Goal: Task Accomplishment & Management: Complete application form

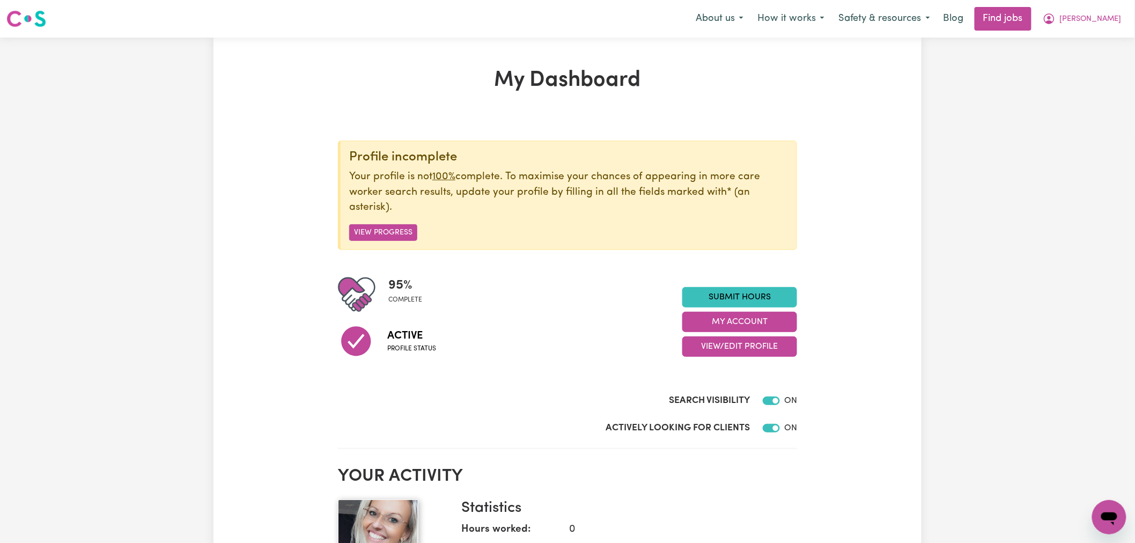
click at [566, 222] on div "Profile incomplete Your profile is not 100% complete. To maximise your chances …" at bounding box center [567, 195] width 459 height 109
click at [574, 188] on p "Your profile is not 100% complete. To maximise your chances of appearing in mor…" at bounding box center [568, 192] width 439 height 46
click at [614, 187] on p "Your profile is not 100% complete. To maximise your chances of appearing in mor…" at bounding box center [568, 192] width 439 height 46
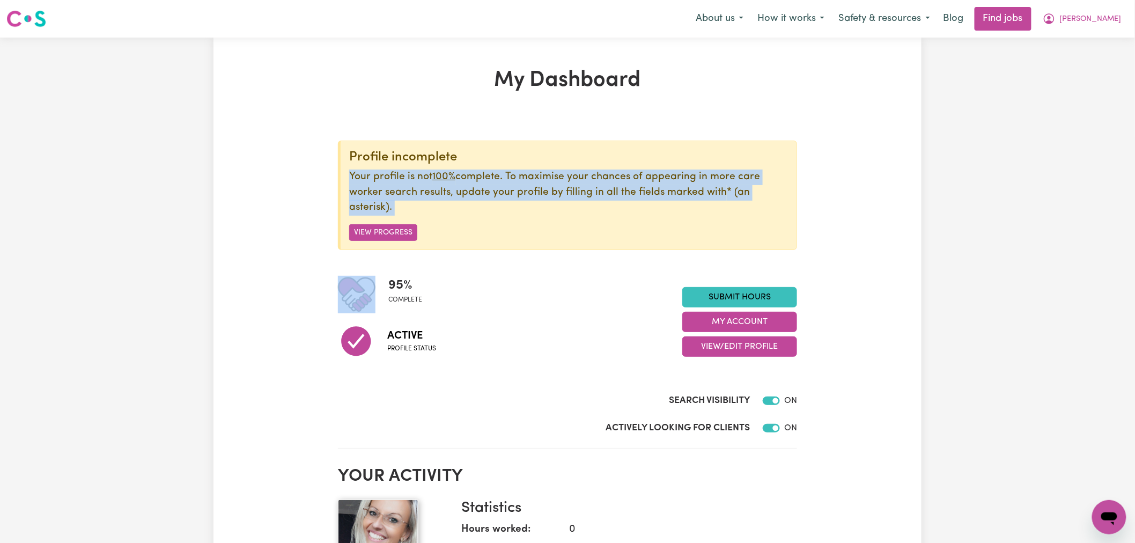
click at [614, 187] on p "Your profile is not 100% complete. To maximise your chances of appearing in mor…" at bounding box center [568, 192] width 439 height 46
click at [695, 192] on p "Your profile is not 100% complete. To maximise your chances of appearing in mor…" at bounding box center [568, 192] width 439 height 46
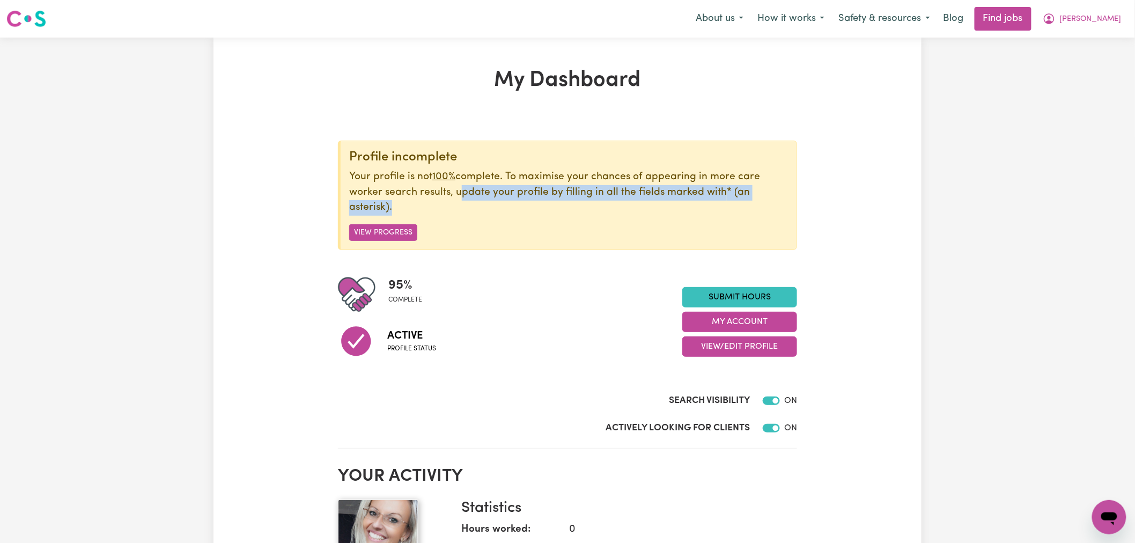
drag, startPoint x: 529, startPoint y: 215, endPoint x: 457, endPoint y: 193, distance: 75.5
click at [457, 193] on p "Your profile is not 100% complete. To maximise your chances of appearing in mor…" at bounding box center [568, 192] width 439 height 46
click at [465, 196] on p "Your profile is not 100% complete. To maximise your chances of appearing in mor…" at bounding box center [568, 192] width 439 height 46
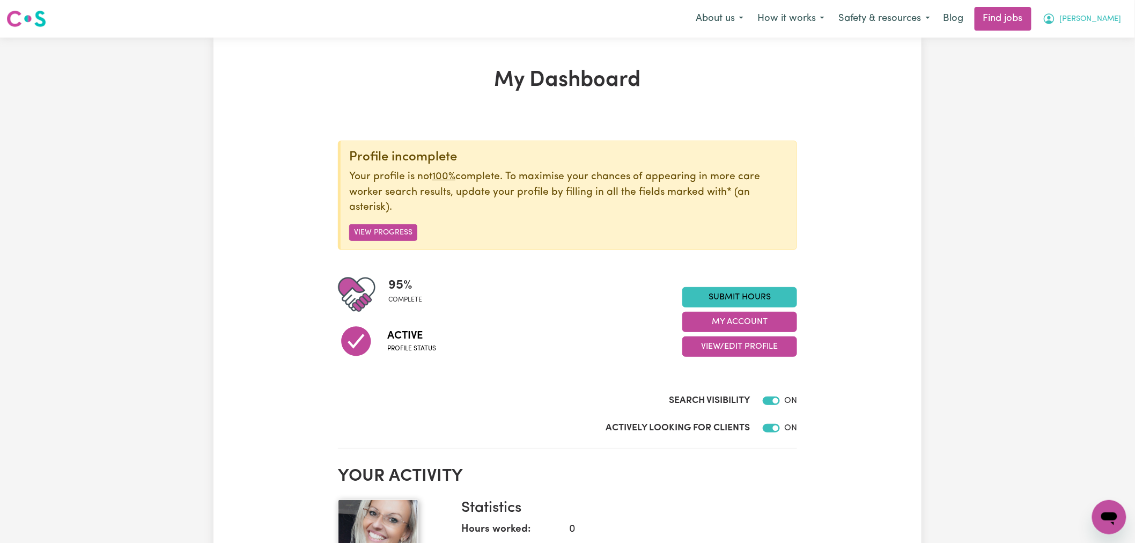
click at [1118, 15] on span "[PERSON_NAME]" at bounding box center [1091, 19] width 62 height 12
click at [1105, 26] on button "[PERSON_NAME]" at bounding box center [1082, 19] width 93 height 23
click at [728, 297] on link "Submit Hours" at bounding box center [739, 297] width 115 height 20
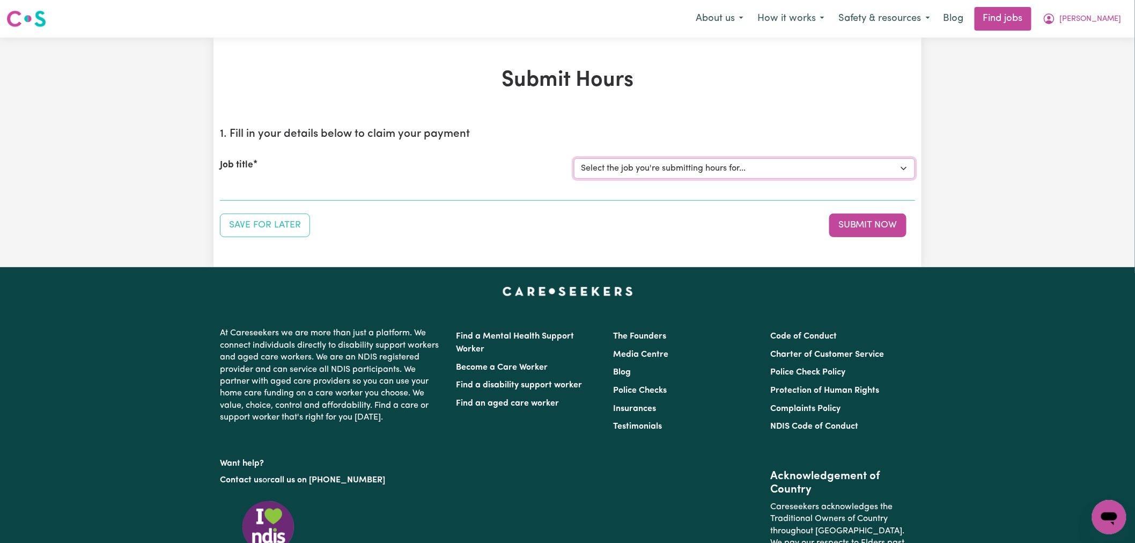
drag, startPoint x: 626, startPoint y: 171, endPoint x: 635, endPoint y: 175, distance: 9.6
click at [626, 171] on select "Select the job you're submitting hours for... [[PERSON_NAME]] Support Worker Op…" at bounding box center [744, 168] width 341 height 20
select select "15208"
click at [574, 158] on select "Select the job you're submitting hours for... [[PERSON_NAME]] Support Worker Op…" at bounding box center [744, 168] width 341 height 20
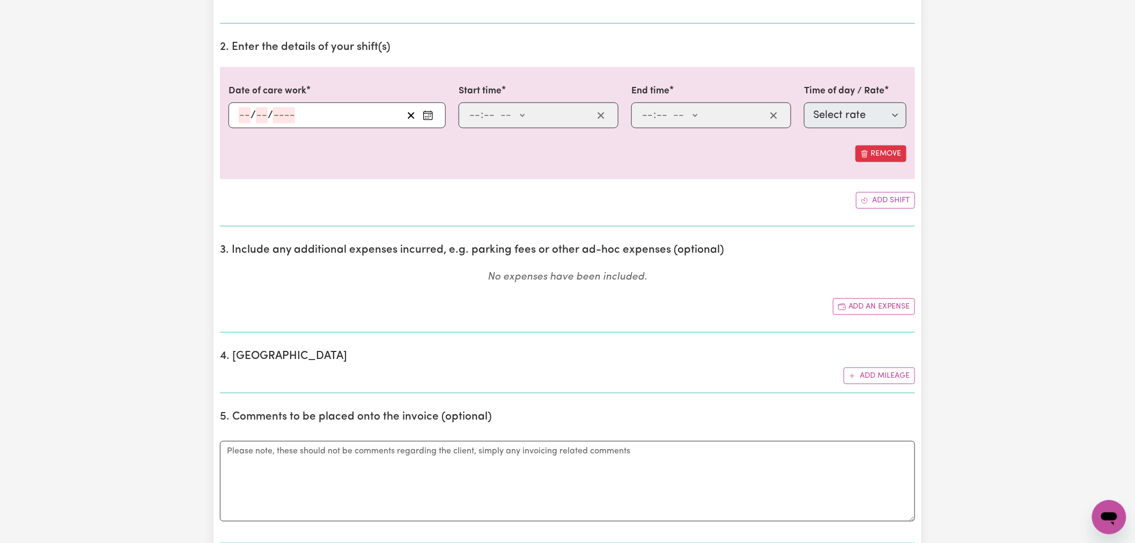
scroll to position [357, 0]
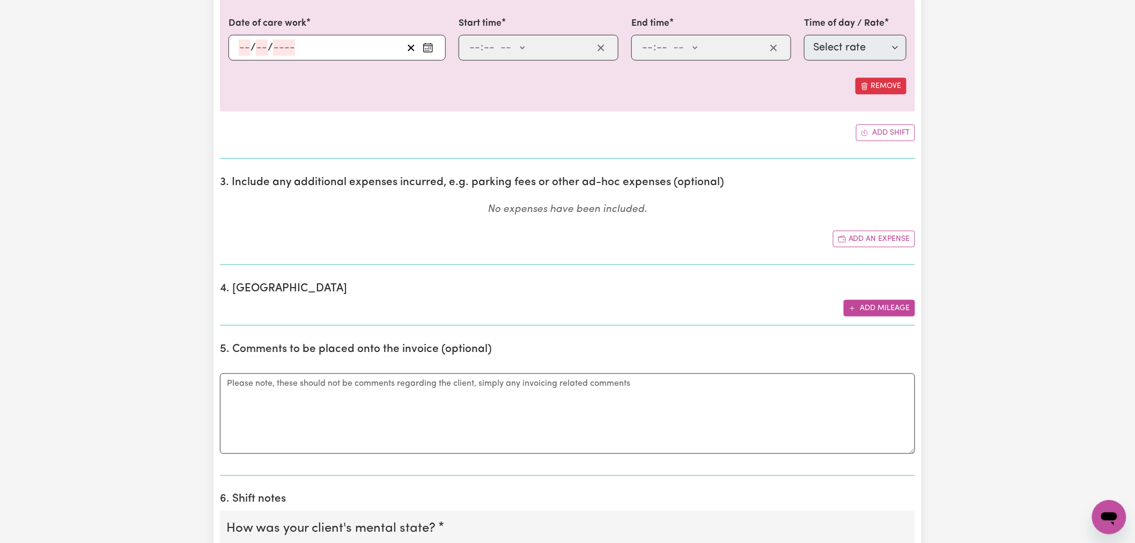
click at [884, 308] on button "Add mileage" at bounding box center [879, 308] width 71 height 17
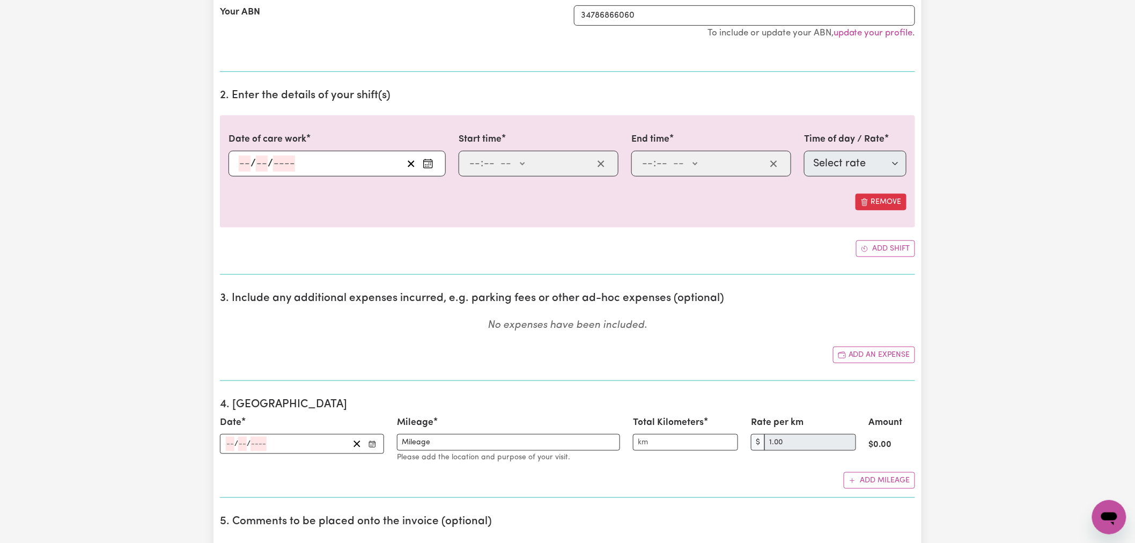
scroll to position [119, 0]
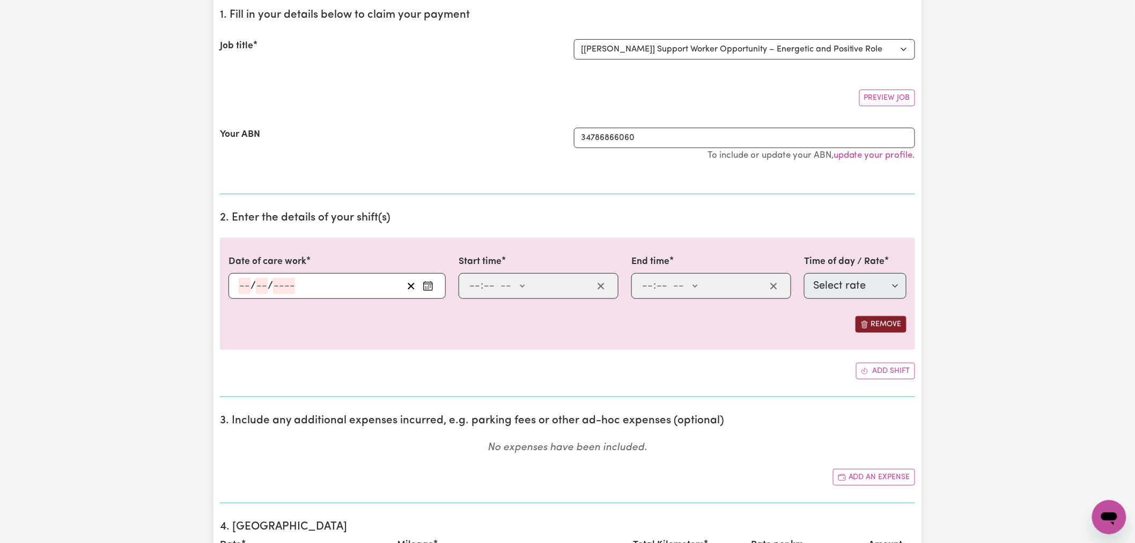
click at [894, 328] on button "Remove" at bounding box center [880, 324] width 51 height 17
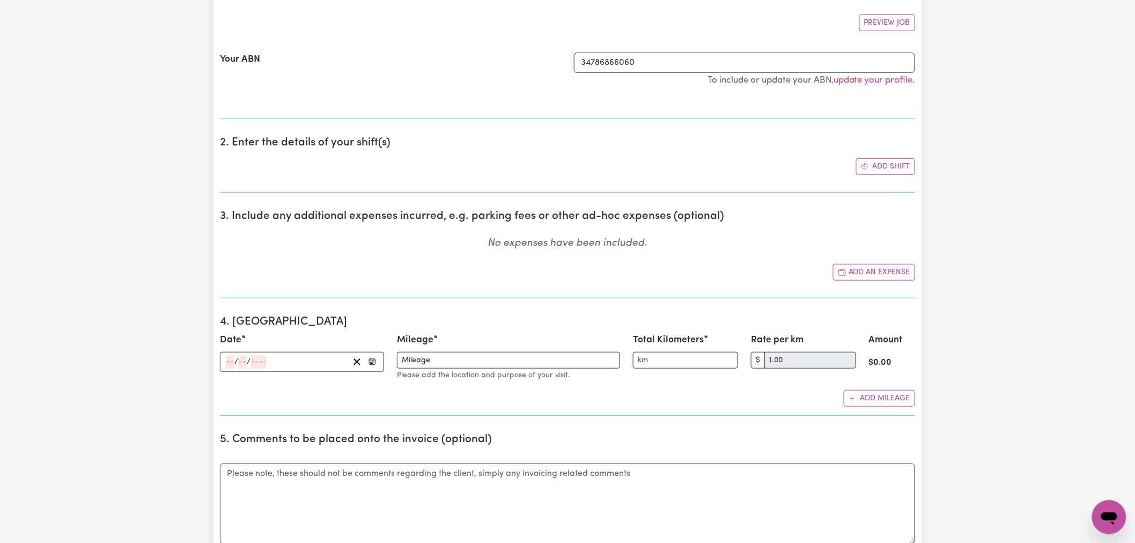
scroll to position [238, 0]
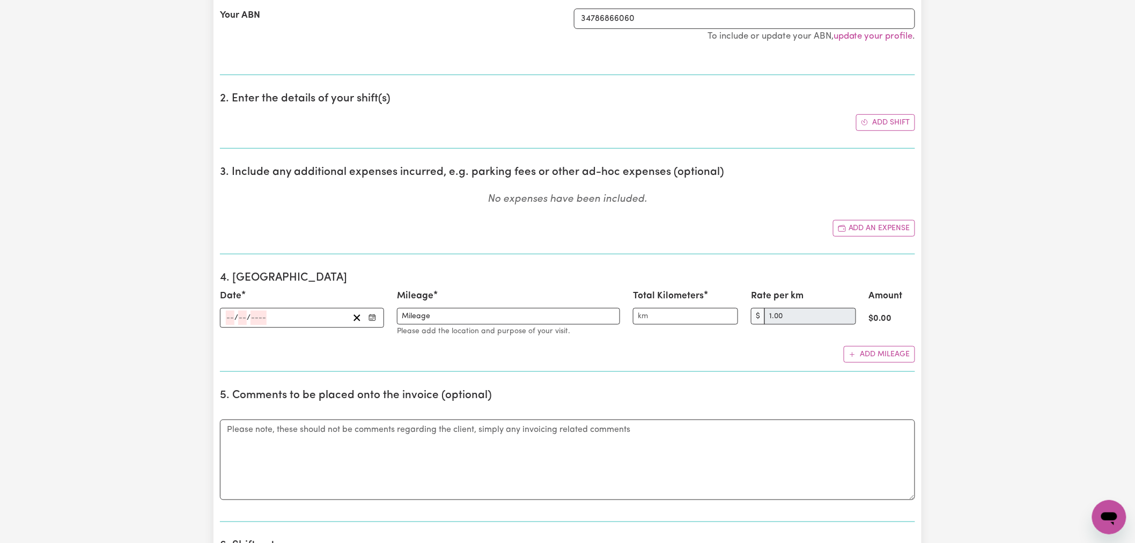
click at [228, 311] on input "number" at bounding box center [230, 318] width 9 height 14
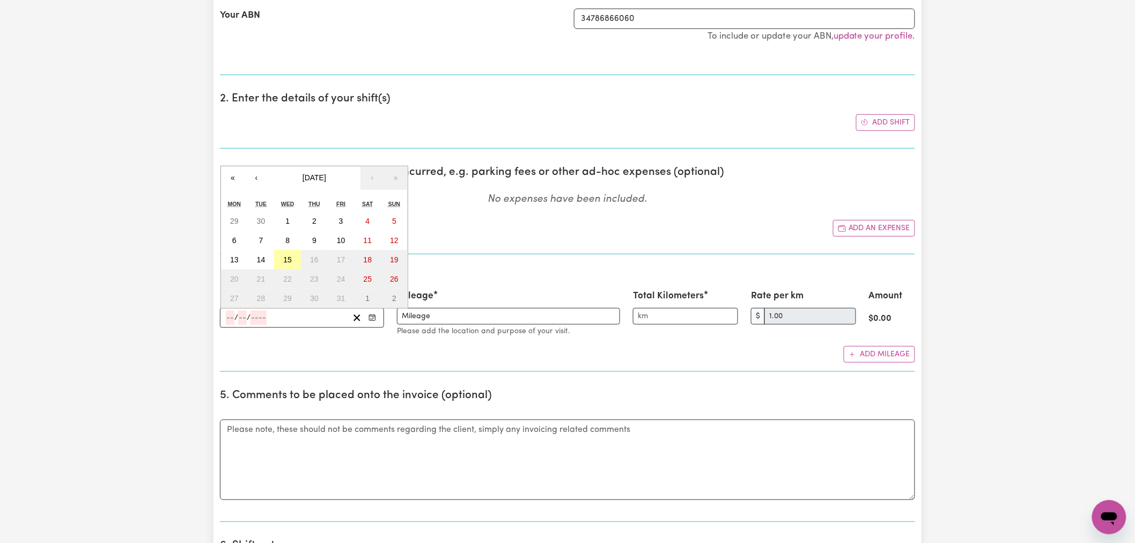
click at [287, 261] on abbr "15" at bounding box center [287, 259] width 9 height 9
type input "[DATE]"
type input "15"
type input "10"
type input "2025"
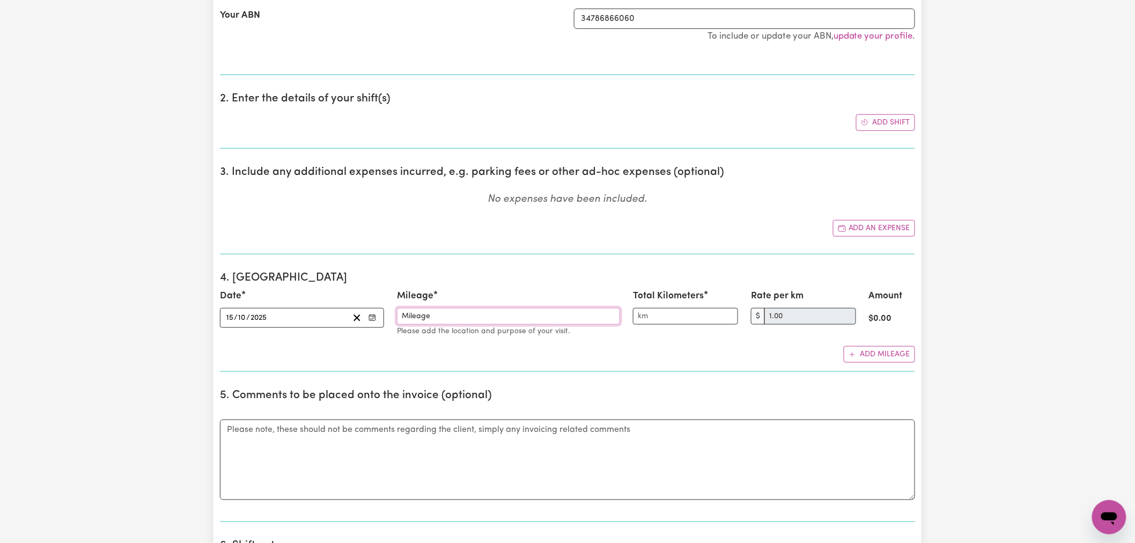
click at [424, 320] on input "Mileage" at bounding box center [508, 316] width 223 height 17
click at [441, 318] on input "Mileage" at bounding box center [508, 316] width 223 height 17
click at [682, 319] on input "Total Kilometers" at bounding box center [685, 316] width 105 height 17
type input "2"
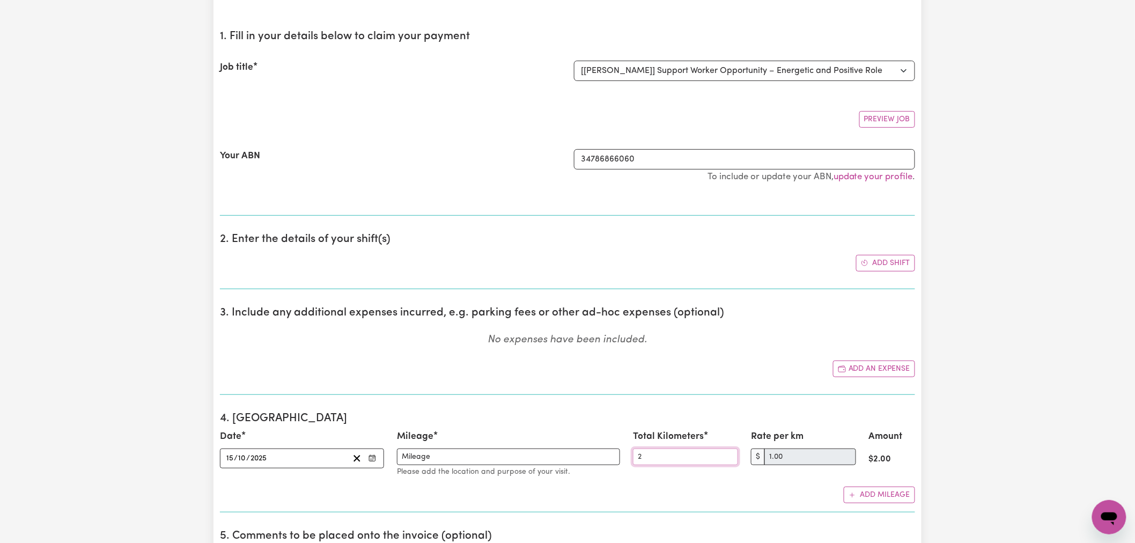
scroll to position [119, 0]
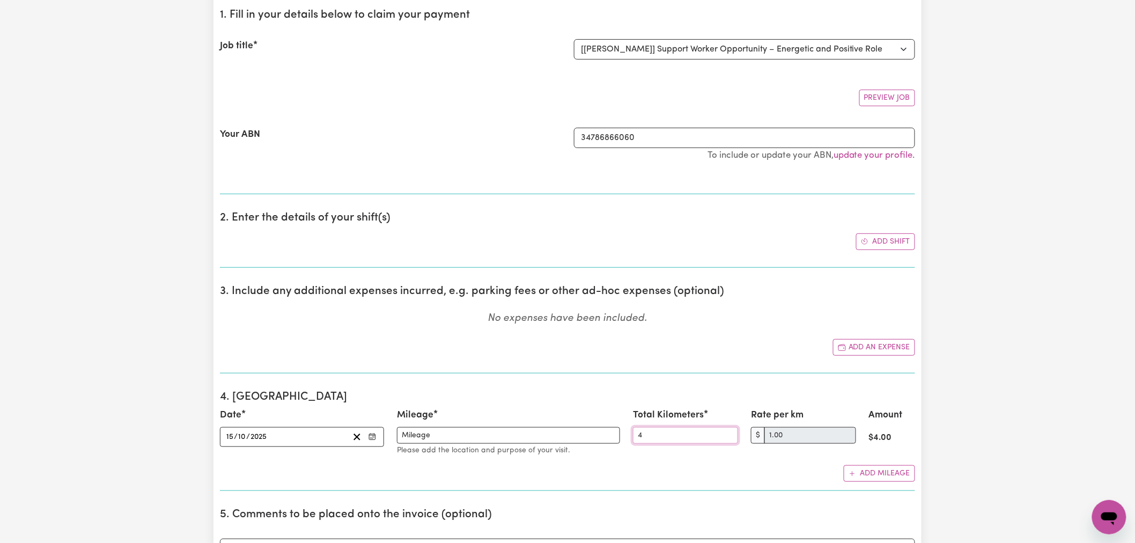
type input "42"
click at [661, 437] on input "42" at bounding box center [685, 435] width 105 height 17
type input "2"
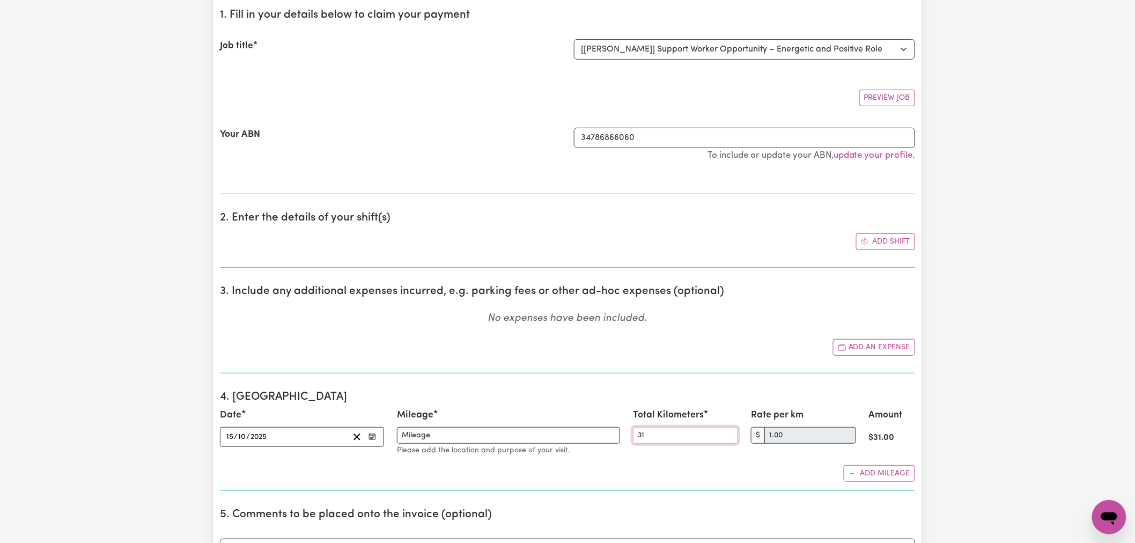
type input "3"
type input "81"
click at [459, 441] on input "Mileage" at bounding box center [508, 435] width 223 height 17
type input "Mileage Drove from [PERSON_NAME]'s house to [GEOGRAPHIC_DATA] and back"
drag, startPoint x: 492, startPoint y: 437, endPoint x: 403, endPoint y: 369, distance: 112.1
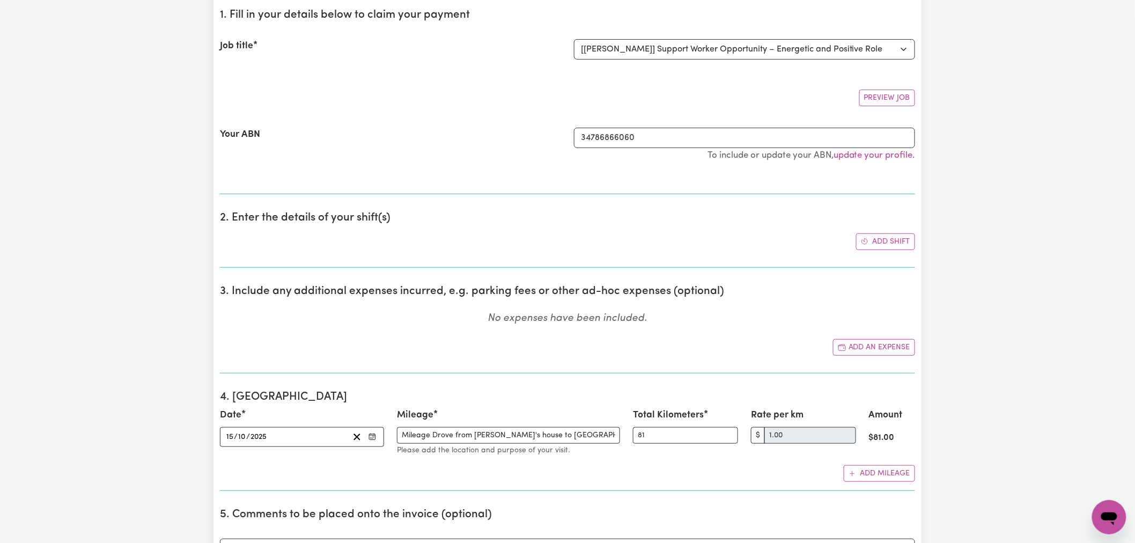
click at [399, 371] on section "3. Include any additional expenses incurred, e.g. parking fees or other ad-hoc …" at bounding box center [567, 325] width 695 height 98
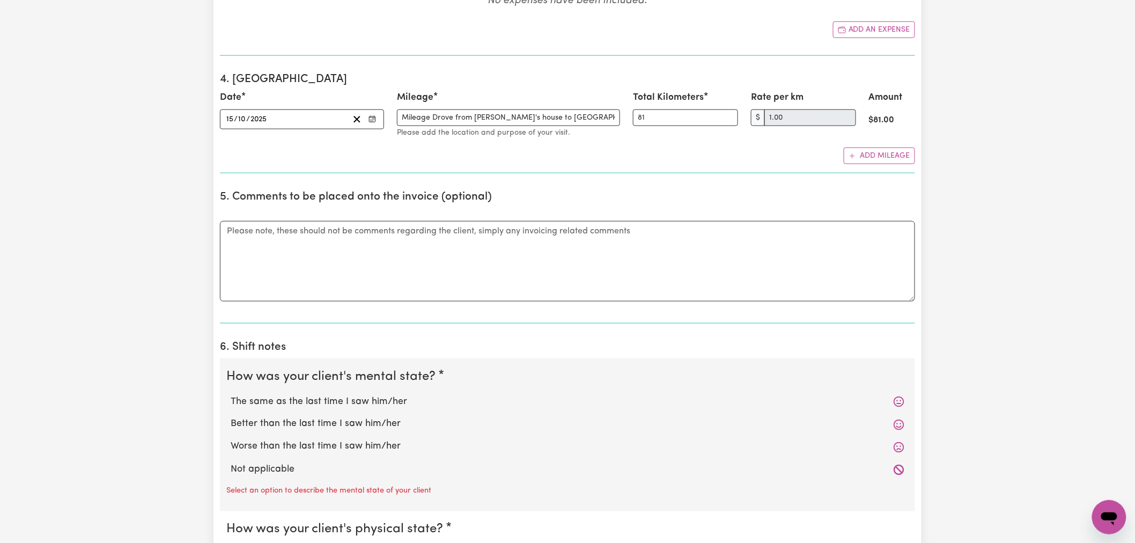
scroll to position [596, 0]
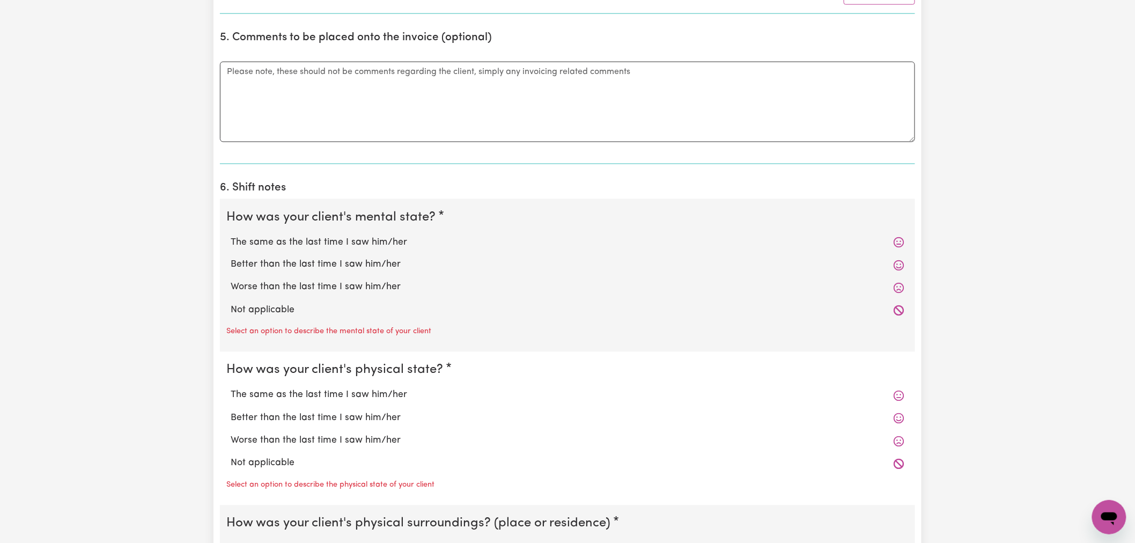
click at [284, 311] on label "Not applicable" at bounding box center [568, 311] width 674 height 14
click at [231, 304] on input "Not applicable" at bounding box center [230, 303] width 1 height 1
radio input "true"
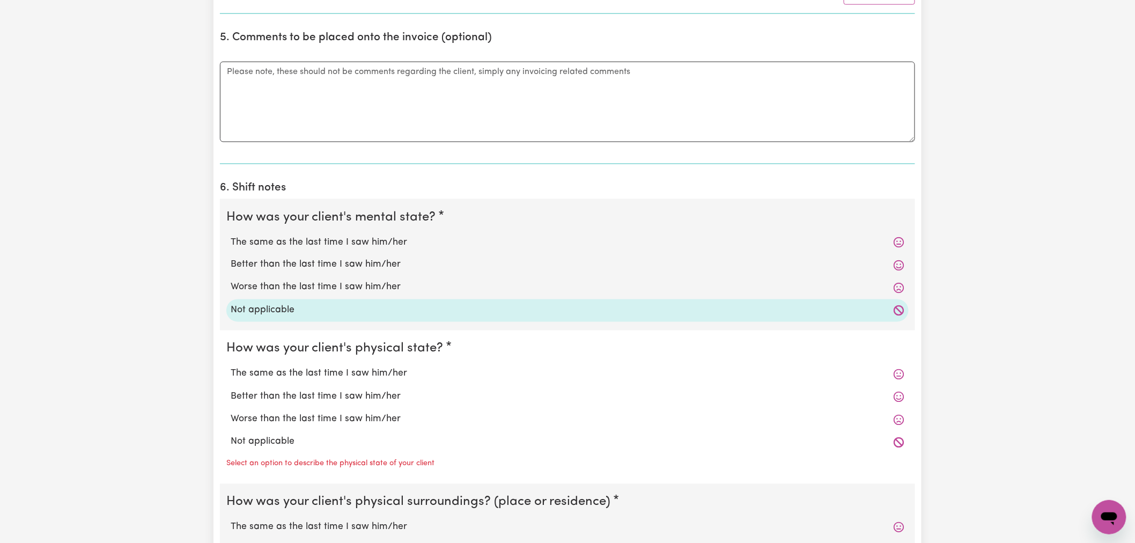
click at [315, 438] on label "Not applicable" at bounding box center [568, 442] width 674 height 14
click at [231, 435] on input "Not applicable" at bounding box center [230, 434] width 1 height 1
radio input "true"
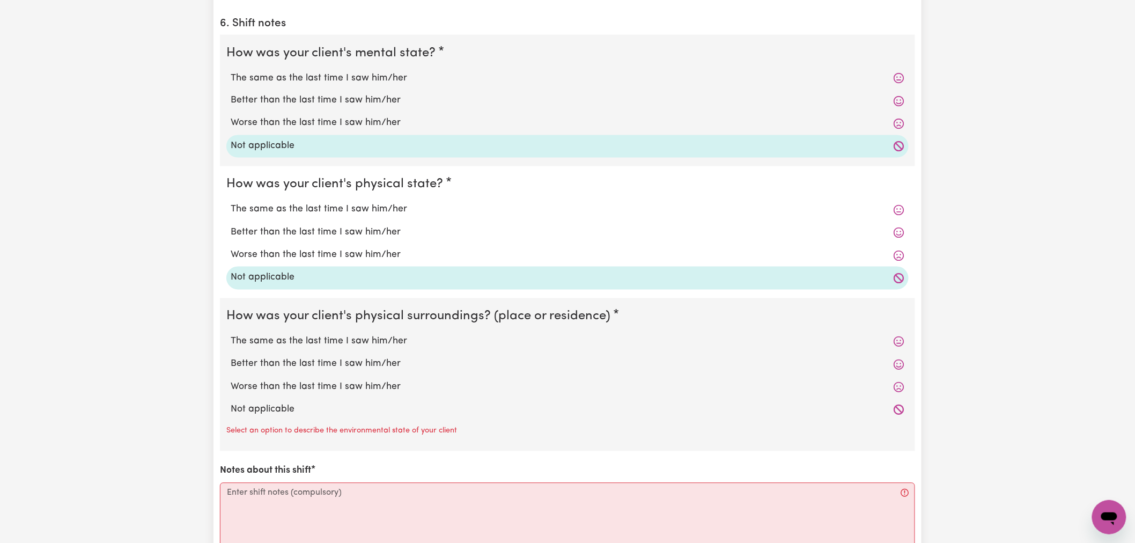
scroll to position [834, 0]
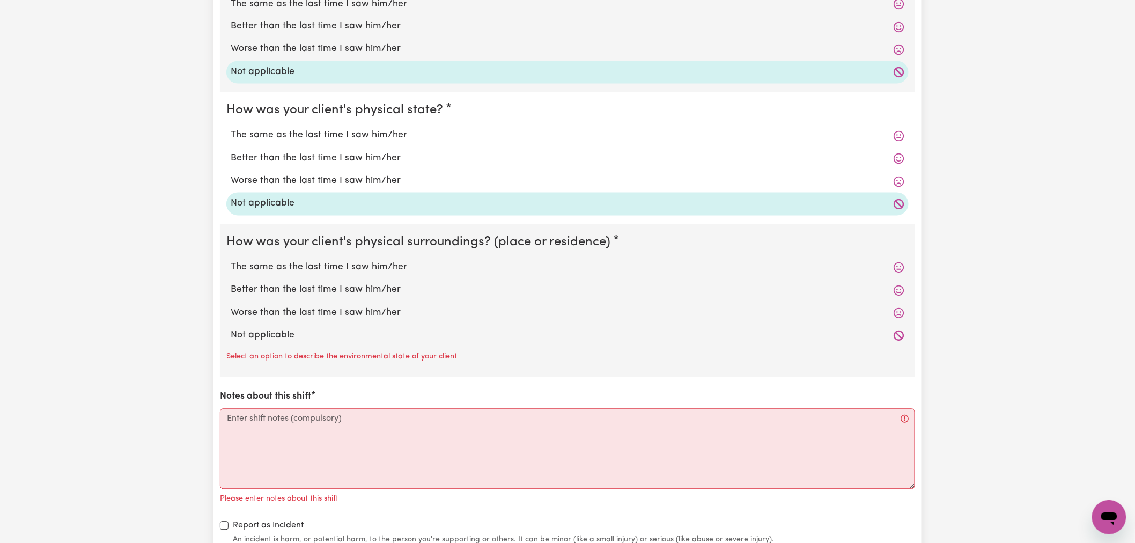
click at [277, 344] on div "Not applicable" at bounding box center [567, 335] width 682 height 23
click at [286, 330] on label "Not applicable" at bounding box center [568, 336] width 674 height 14
click at [231, 329] on input "Not applicable" at bounding box center [230, 328] width 1 height 1
radio input "true"
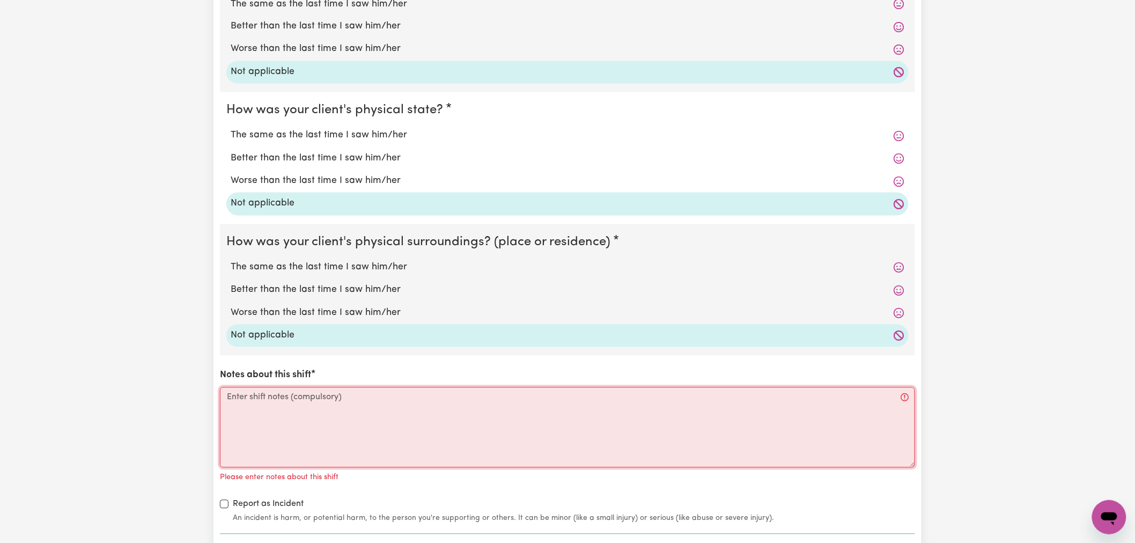
click at [288, 406] on textarea "Notes about this shift" at bounding box center [567, 427] width 695 height 80
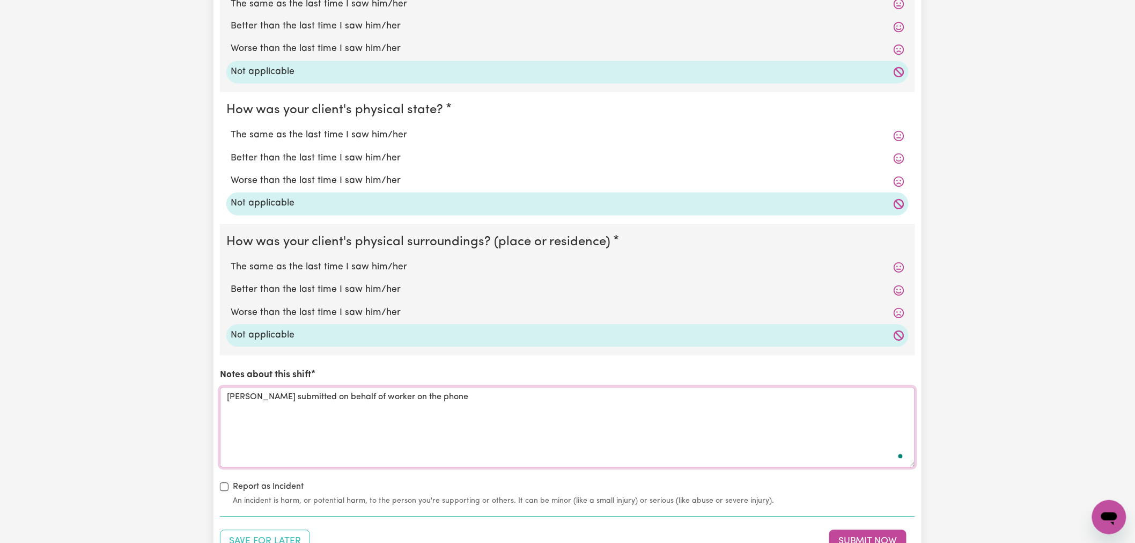
scroll to position [1013, 0]
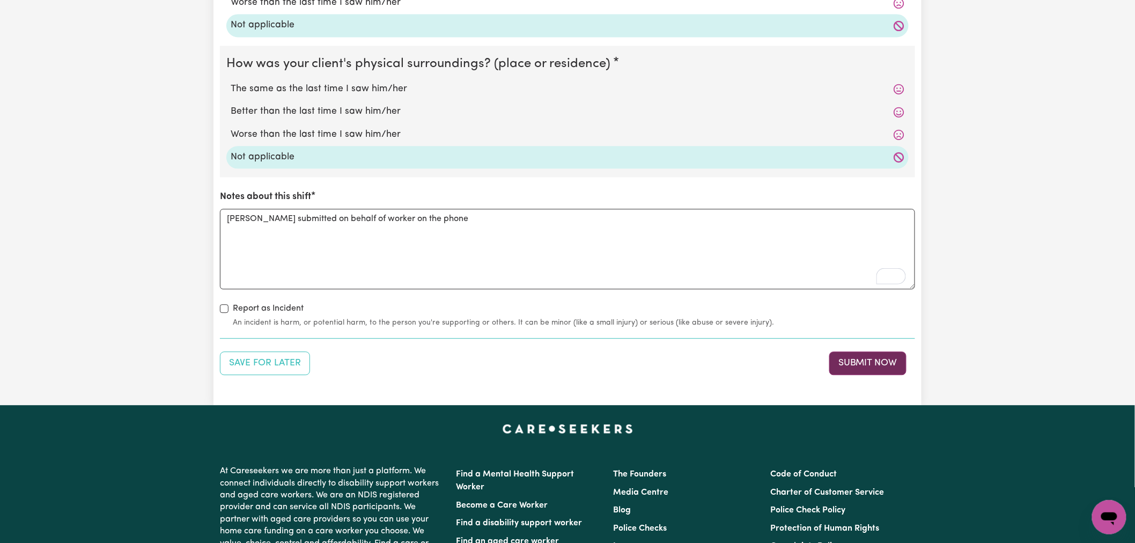
click at [845, 358] on button "Submit Now" at bounding box center [867, 363] width 77 height 24
click at [885, 367] on button "Submit Now" at bounding box center [867, 363] width 77 height 24
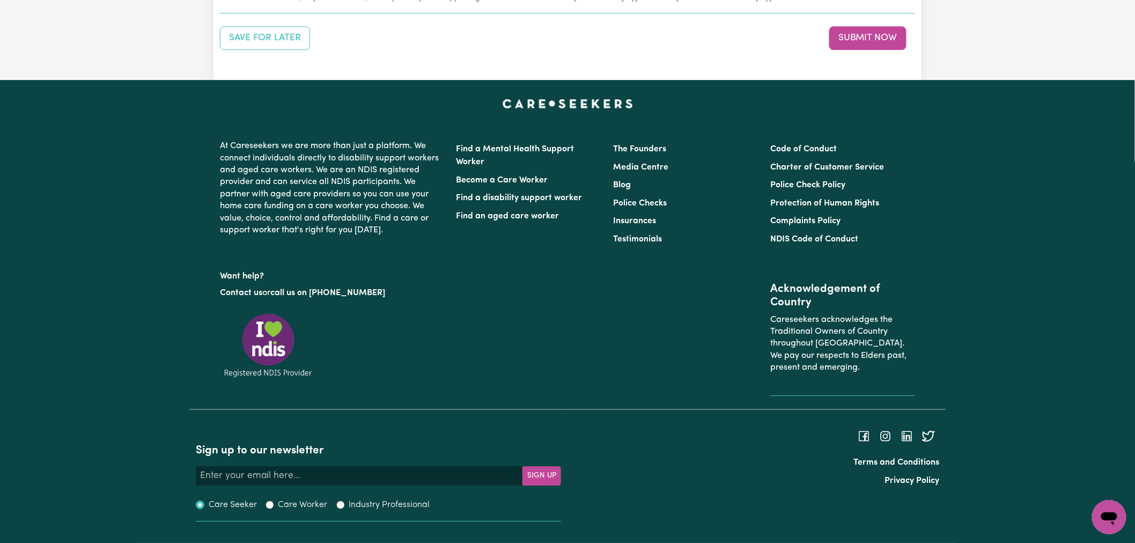
scroll to position [1103, 0]
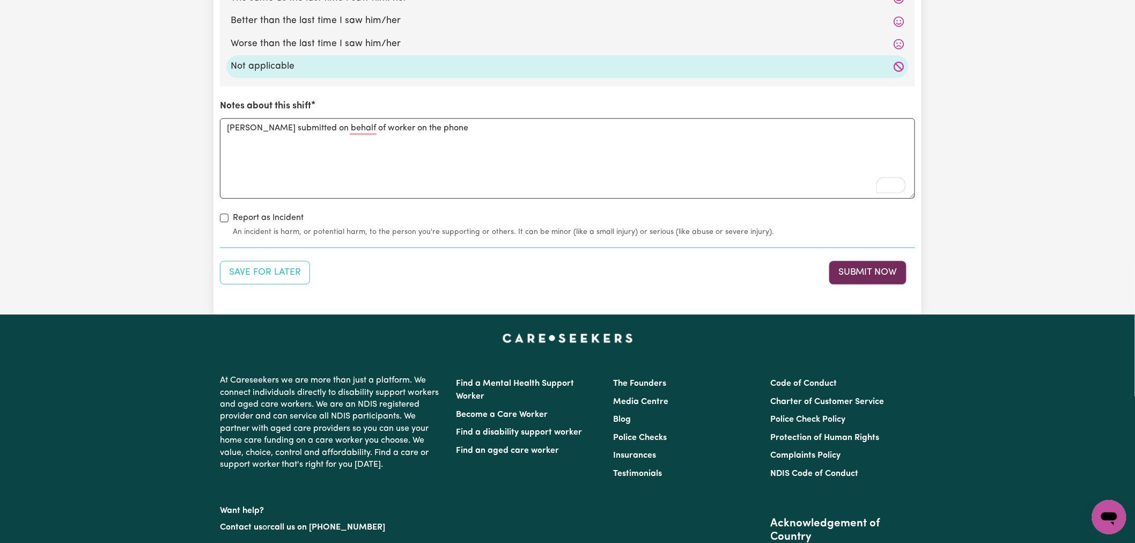
click at [876, 275] on button "Submit Now" at bounding box center [867, 273] width 77 height 24
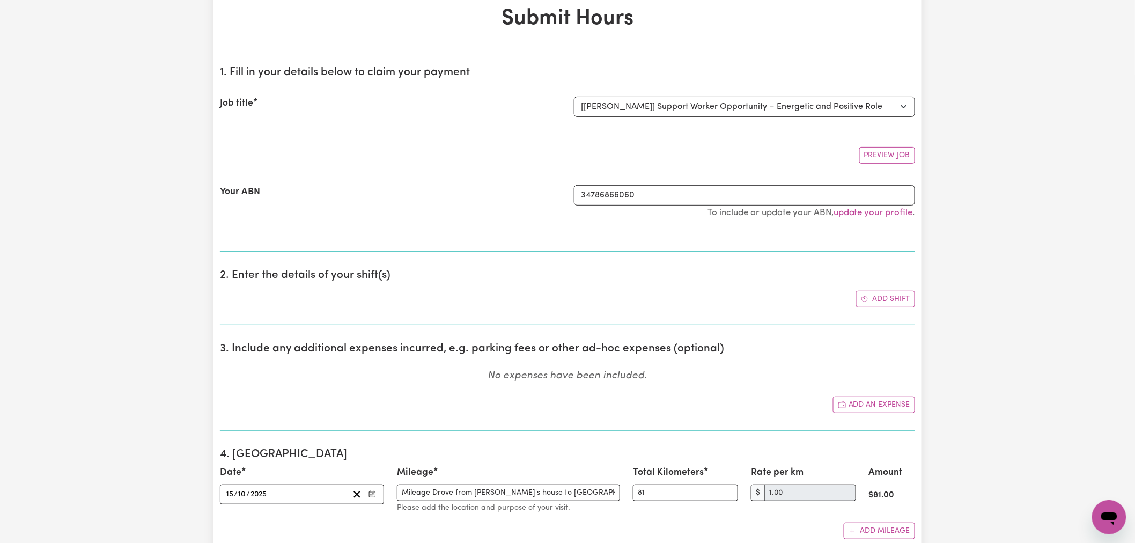
scroll to position [0, 0]
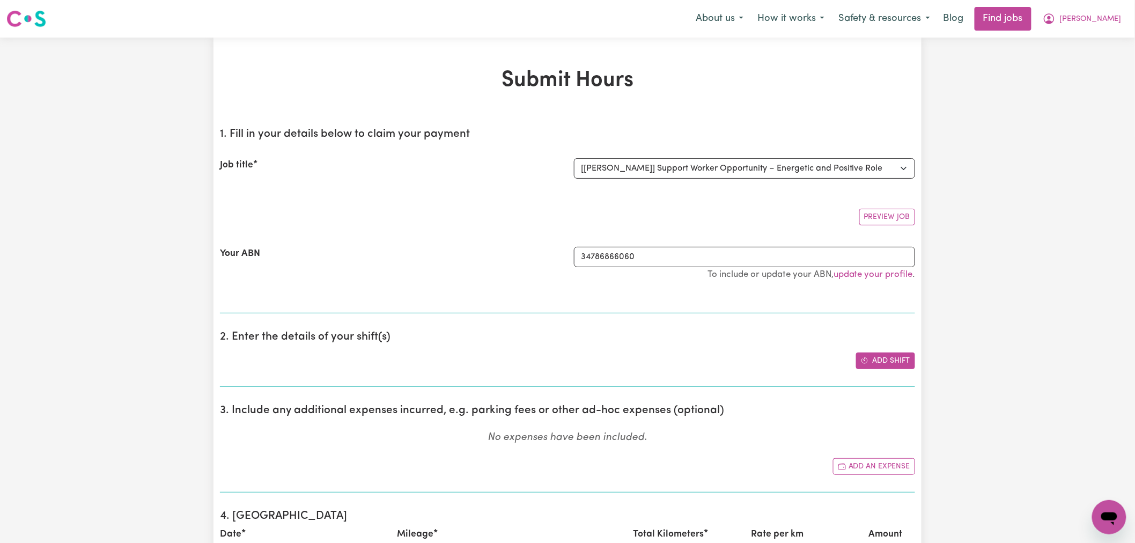
type textarea "[PERSON_NAME] submitted on behalf of the worker on the phone"
click at [895, 357] on button "Add shift" at bounding box center [885, 360] width 59 height 17
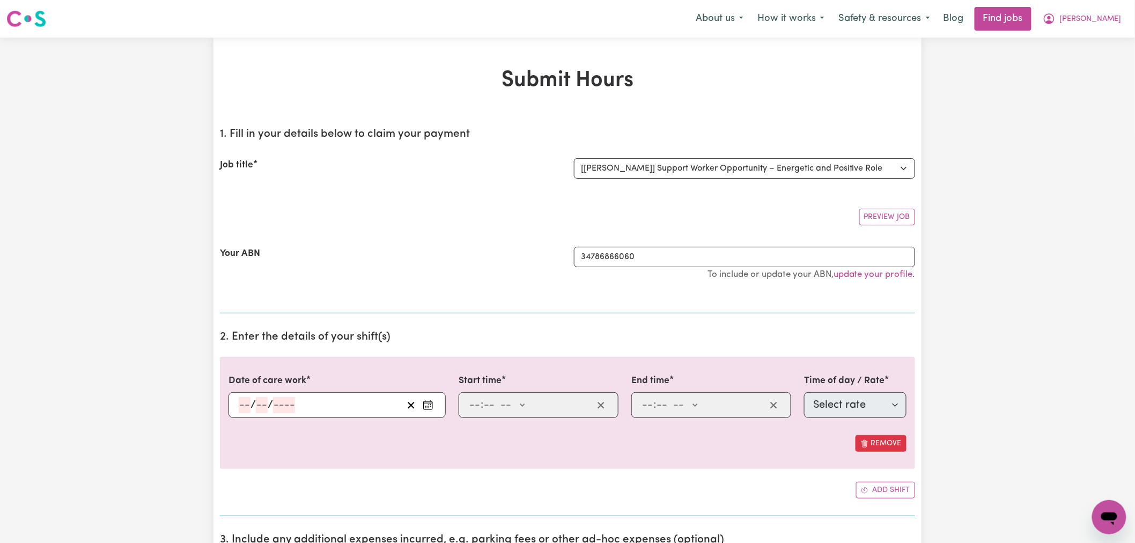
click at [432, 405] on icon "Enter the date of care work" at bounding box center [428, 405] width 11 height 11
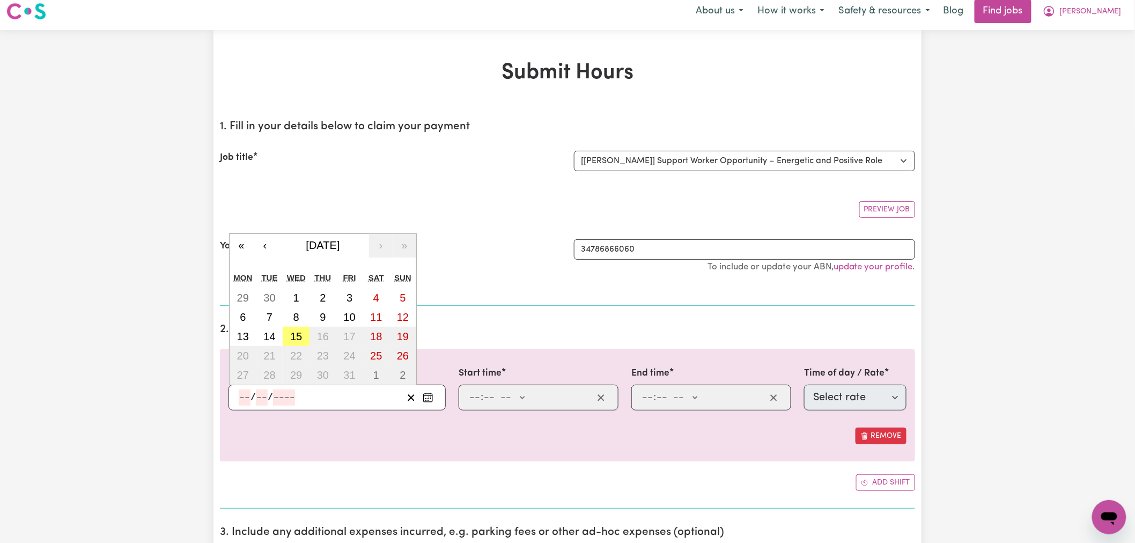
scroll to position [119, 0]
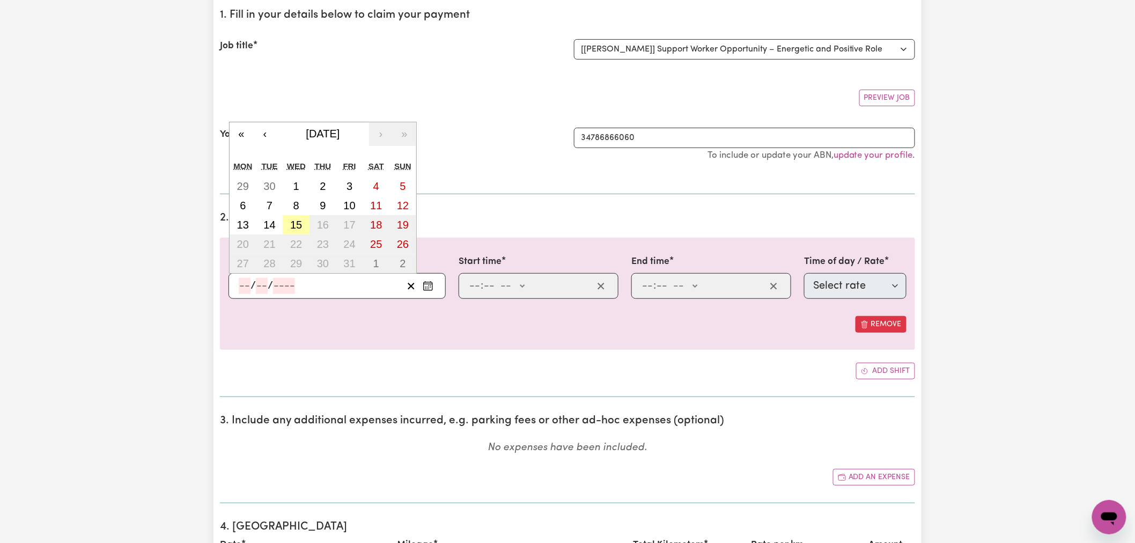
click at [296, 224] on abbr "15" at bounding box center [296, 225] width 12 height 12
type input "[DATE]"
type input "15"
type input "10"
type input "2025"
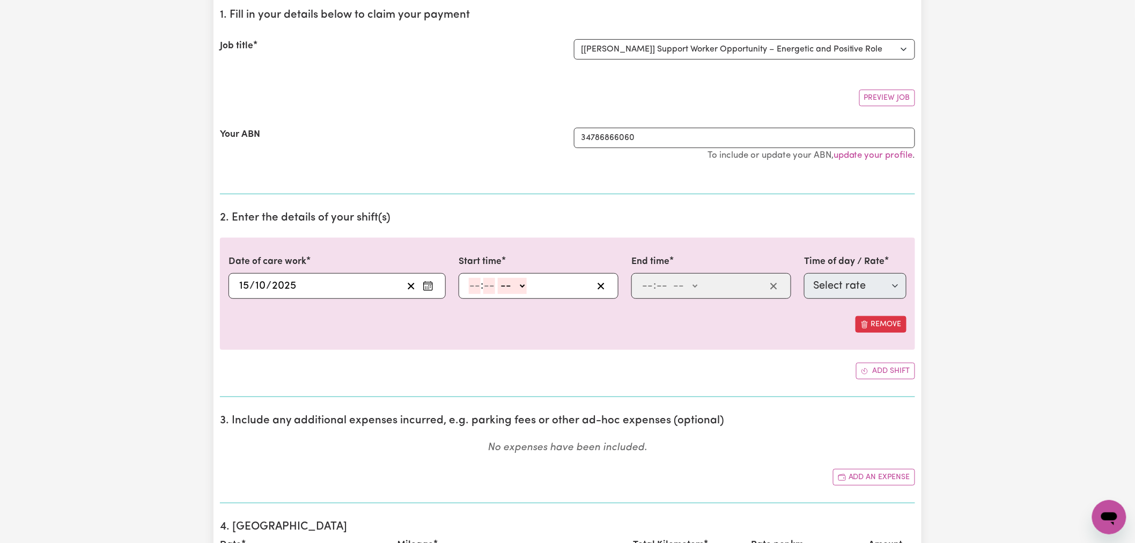
click at [479, 283] on input "number" at bounding box center [475, 286] width 12 height 16
click at [474, 292] on input "number" at bounding box center [475, 286] width 12 height 16
type input "10"
type input "00"
drag, startPoint x: 512, startPoint y: 285, endPoint x: 516, endPoint y: 290, distance: 7.2
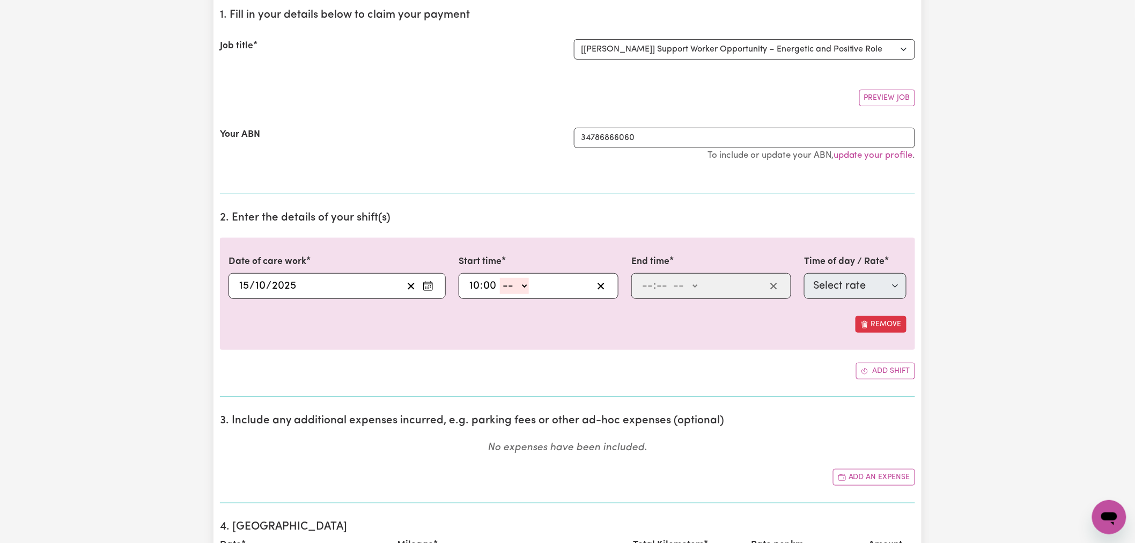
click at [512, 285] on select "-- AM PM" at bounding box center [514, 286] width 29 height 16
select select "am"
click at [500, 278] on select "-- AM PM" at bounding box center [514, 286] width 29 height 16
type input "10:00"
type input "0"
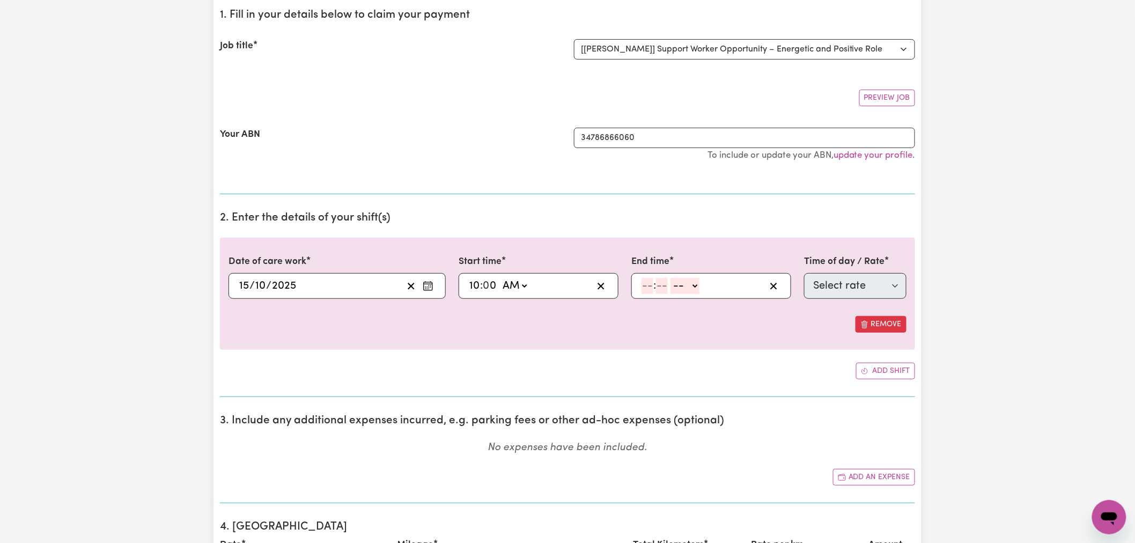
click at [649, 284] on input "number" at bounding box center [647, 286] width 12 height 16
click at [648, 287] on input "10" at bounding box center [646, 286] width 11 height 16
click at [656, 287] on input "number" at bounding box center [661, 286] width 12 height 16
click at [645, 288] on input "10" at bounding box center [646, 286] width 11 height 16
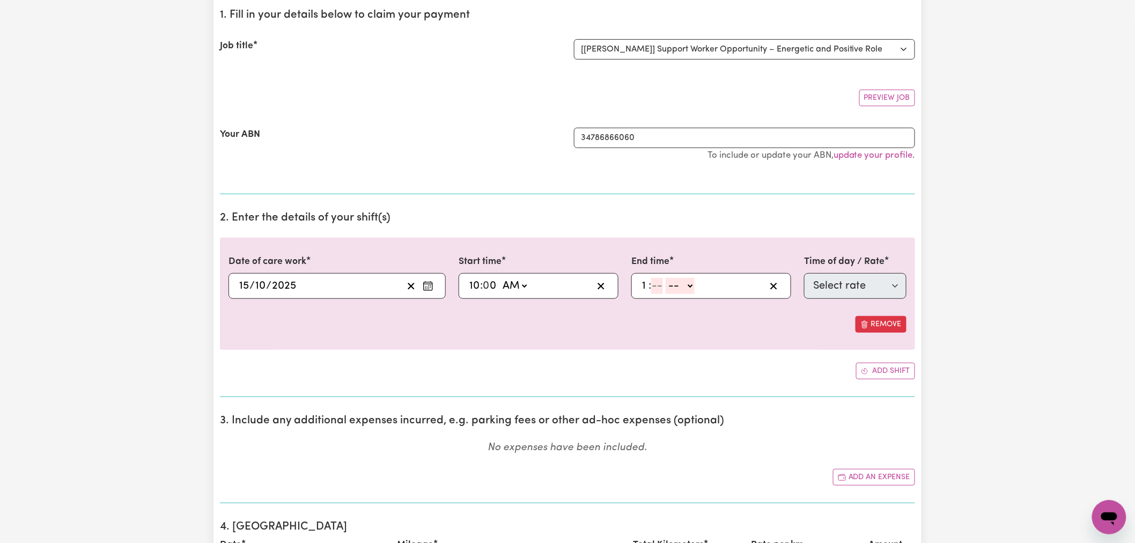
type input "1"
click at [659, 288] on input "number" at bounding box center [657, 286] width 12 height 16
type input "0"
click at [679, 288] on select "-- AM PM" at bounding box center [682, 286] width 29 height 16
select select "pm"
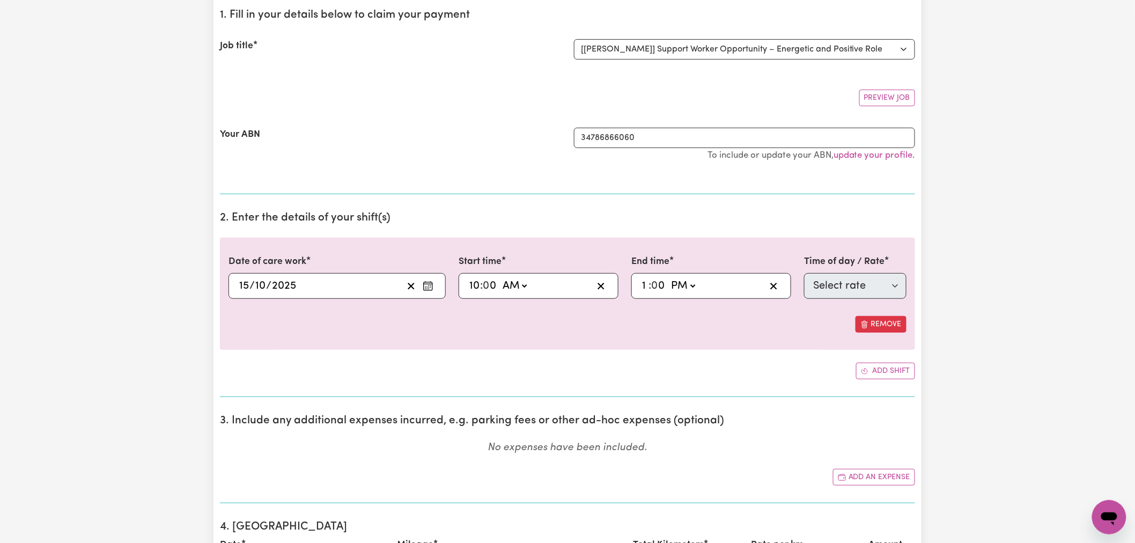
click at [669, 278] on select "-- AM PM" at bounding box center [682, 286] width 29 height 16
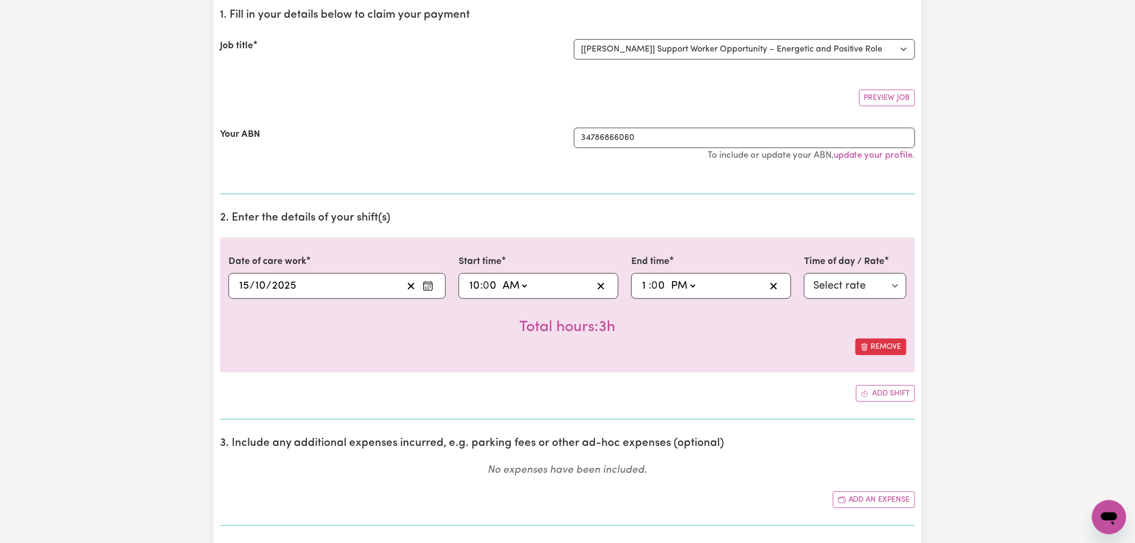
click at [752, 347] on div "Remove" at bounding box center [567, 346] width 678 height 17
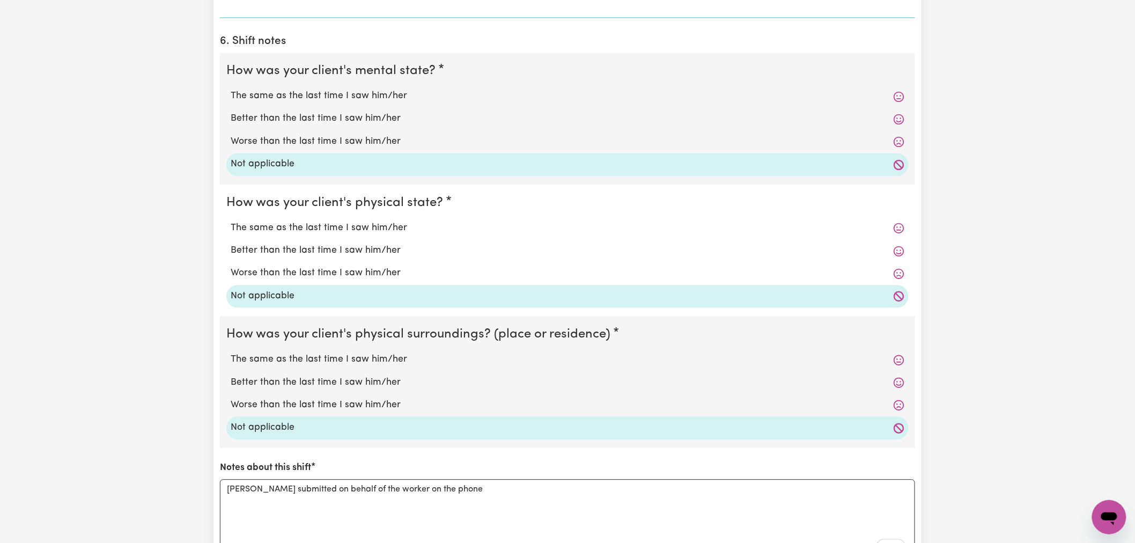
scroll to position [1132, 0]
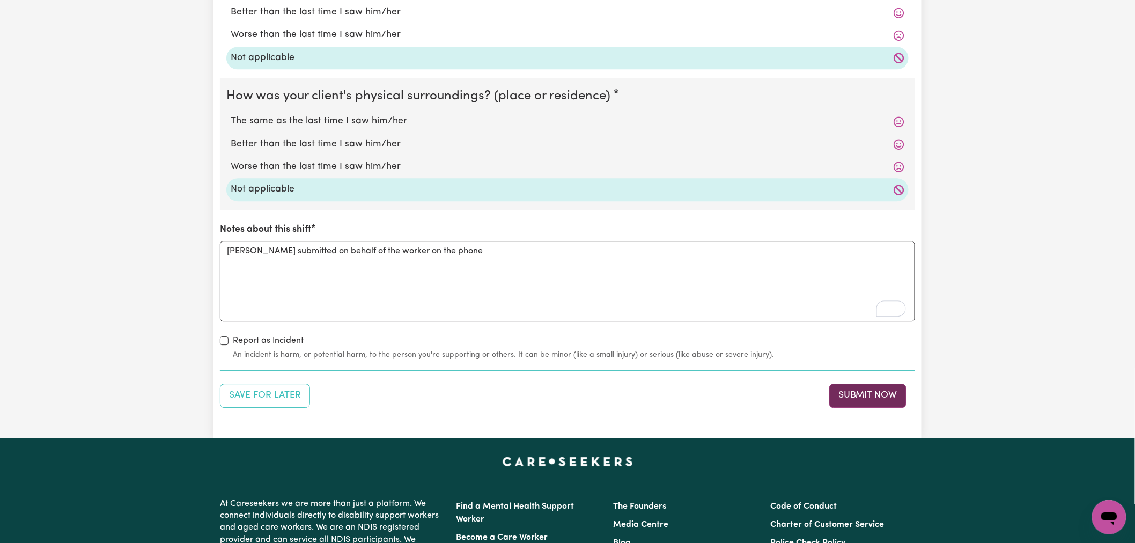
click at [847, 394] on button "Submit Now" at bounding box center [867, 395] width 77 height 24
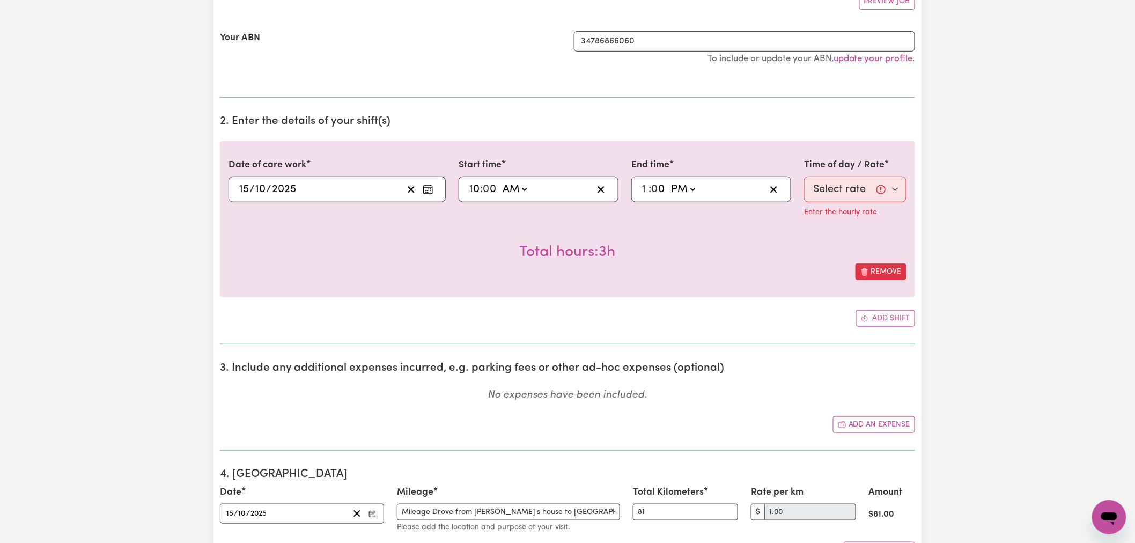
scroll to position [81, 0]
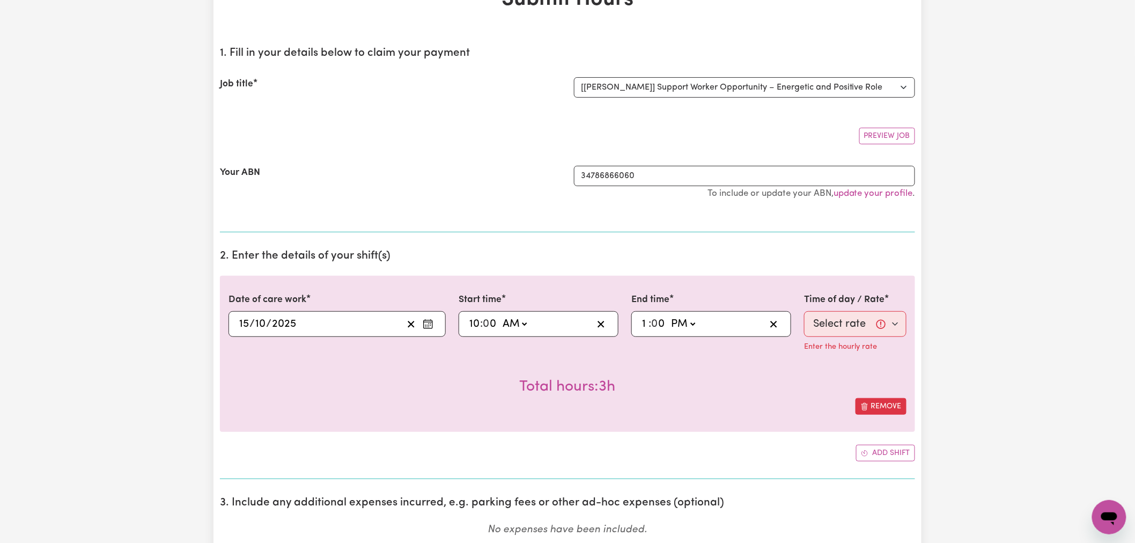
click at [365, 255] on h2 "2. Enter the details of your shift(s)" at bounding box center [567, 255] width 695 height 13
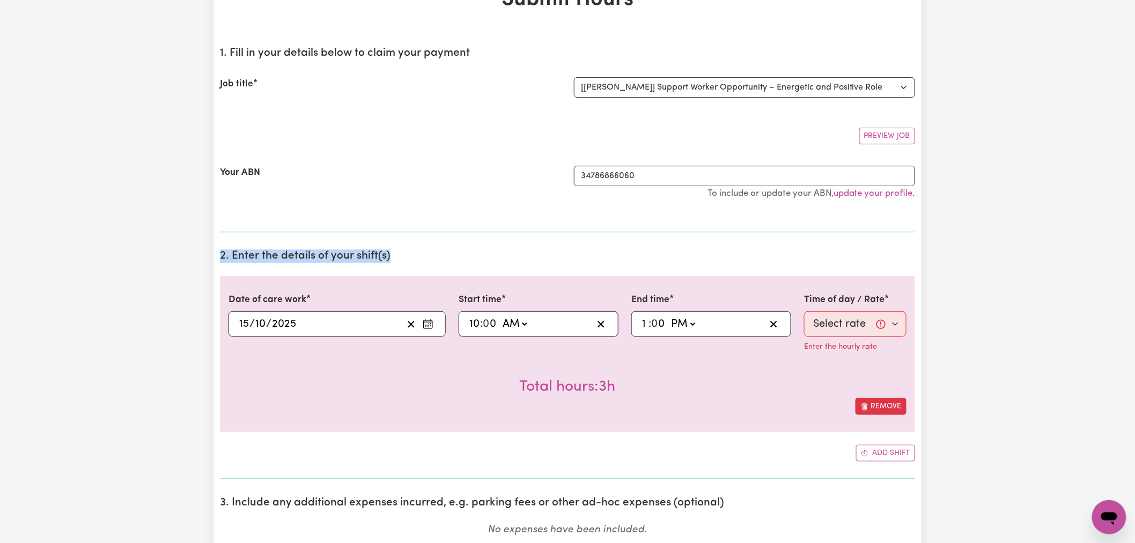
click at [365, 255] on h2 "2. Enter the details of your shift(s)" at bounding box center [567, 255] width 695 height 13
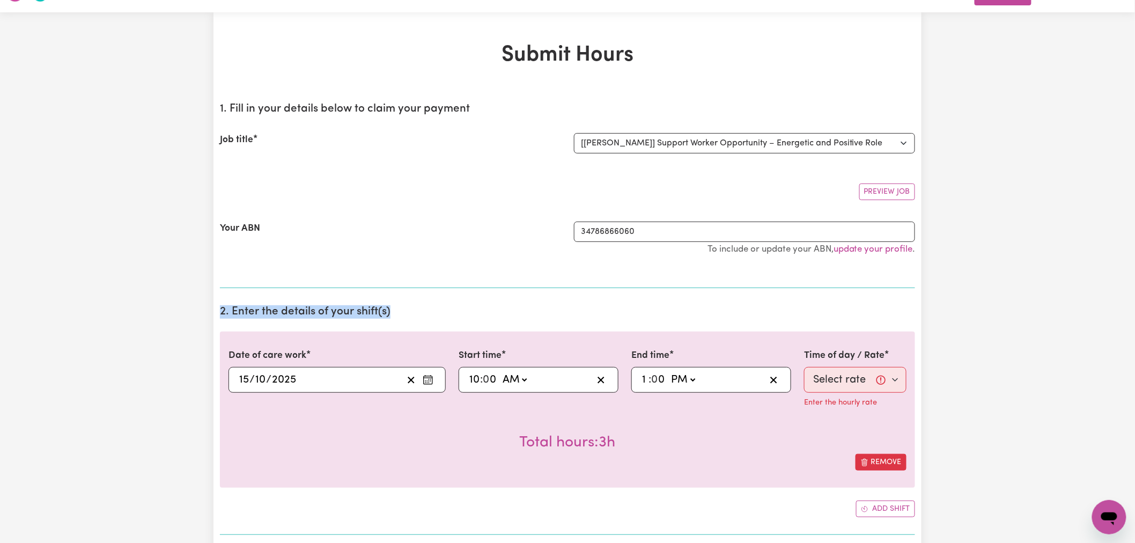
scroll to position [0, 0]
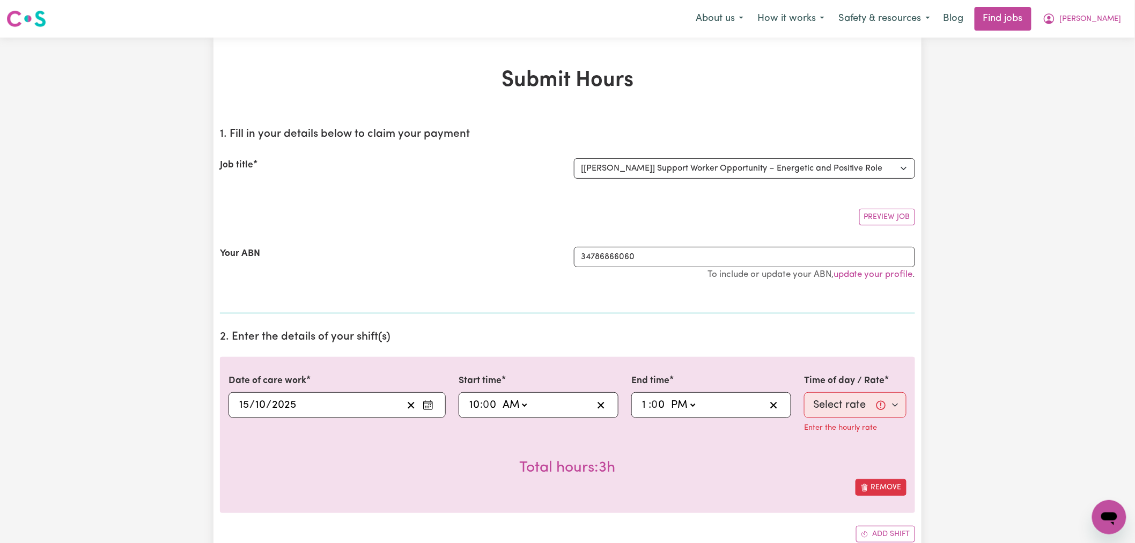
click at [645, 405] on input "1" at bounding box center [644, 405] width 7 height 16
type input "14:00"
type input "2"
click at [697, 439] on div "End time 14:00 2 : 0 0 AM PM" at bounding box center [711, 406] width 173 height 65
click at [838, 401] on select "Select rate $60.00 - Weekday Daytime - Assistance to access community, social a…" at bounding box center [855, 405] width 102 height 26
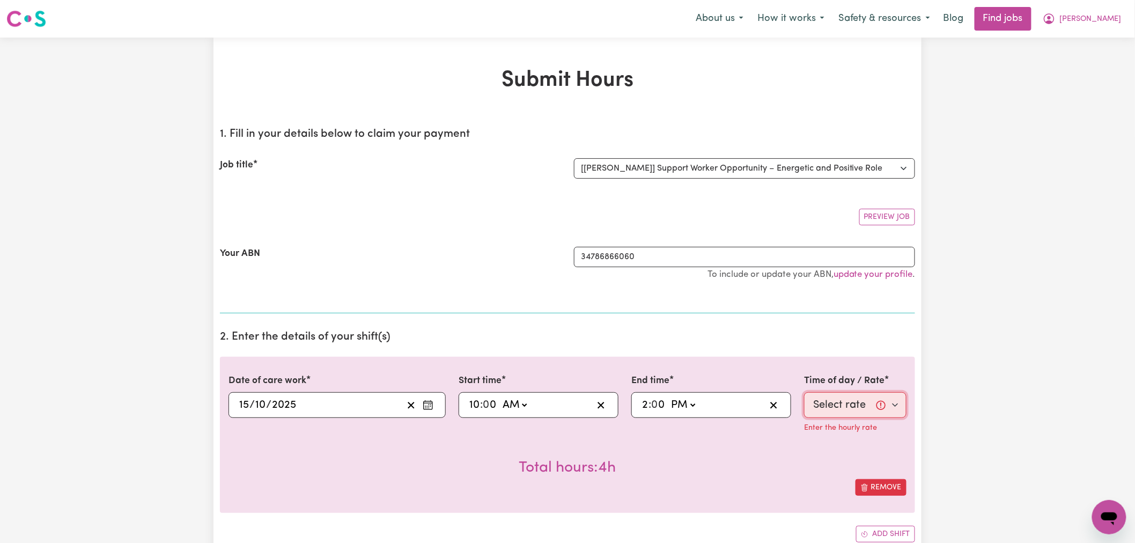
select select "76"
click at [804, 392] on select "Select rate $60.00 - Weekday Daytime - Assistance to access community, social a…" at bounding box center [855, 405] width 102 height 26
click at [753, 452] on div "Total hours: 4h ( NDIS Code: 04_104_0125_6_1 )" at bounding box center [567, 459] width 678 height 40
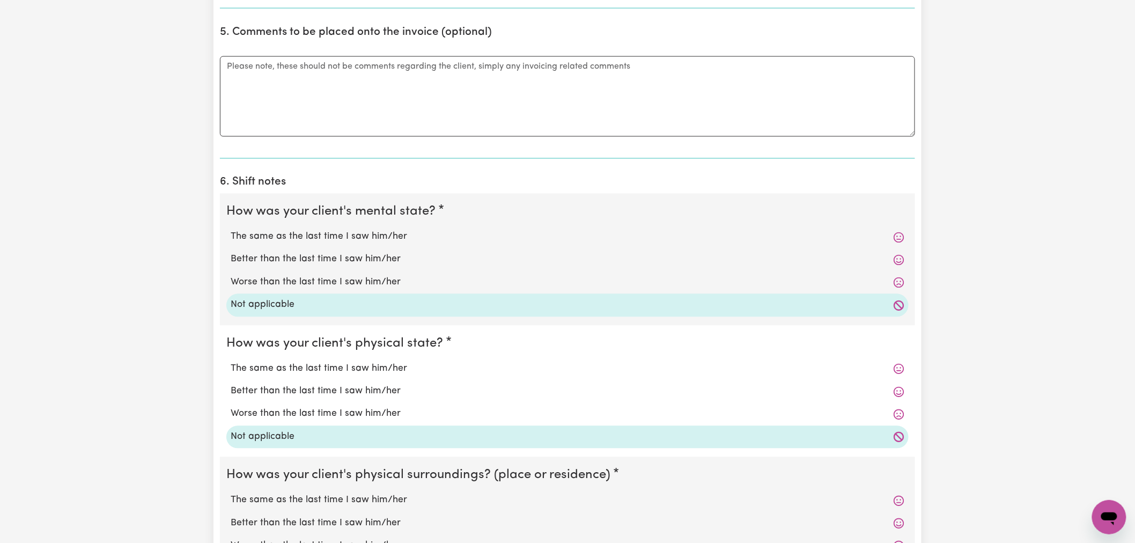
scroll to position [953, 0]
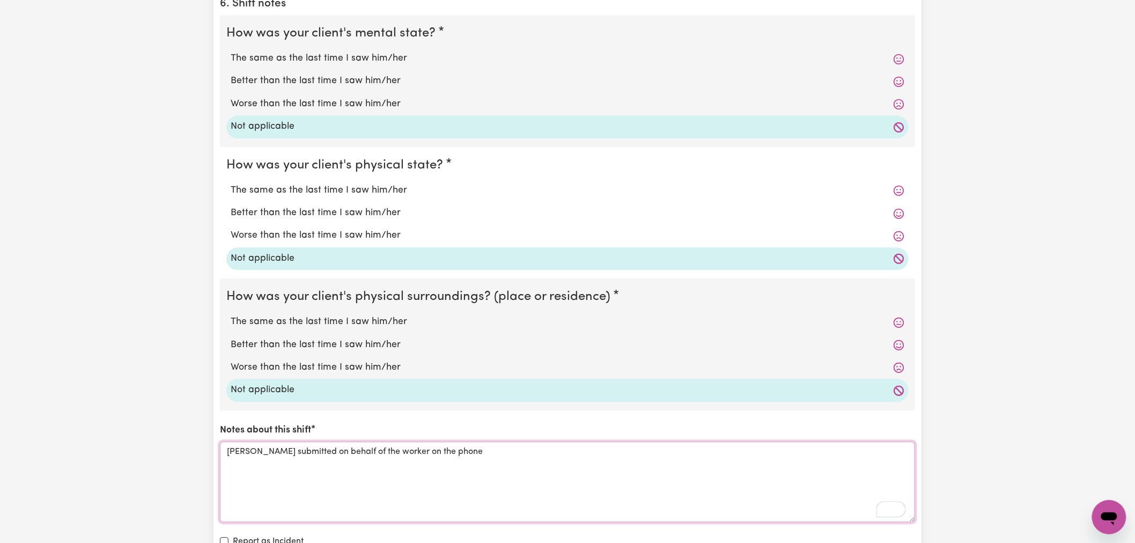
click at [528, 457] on textarea "[PERSON_NAME] submitted on behalf of the worker on the phone" at bounding box center [567, 481] width 695 height 80
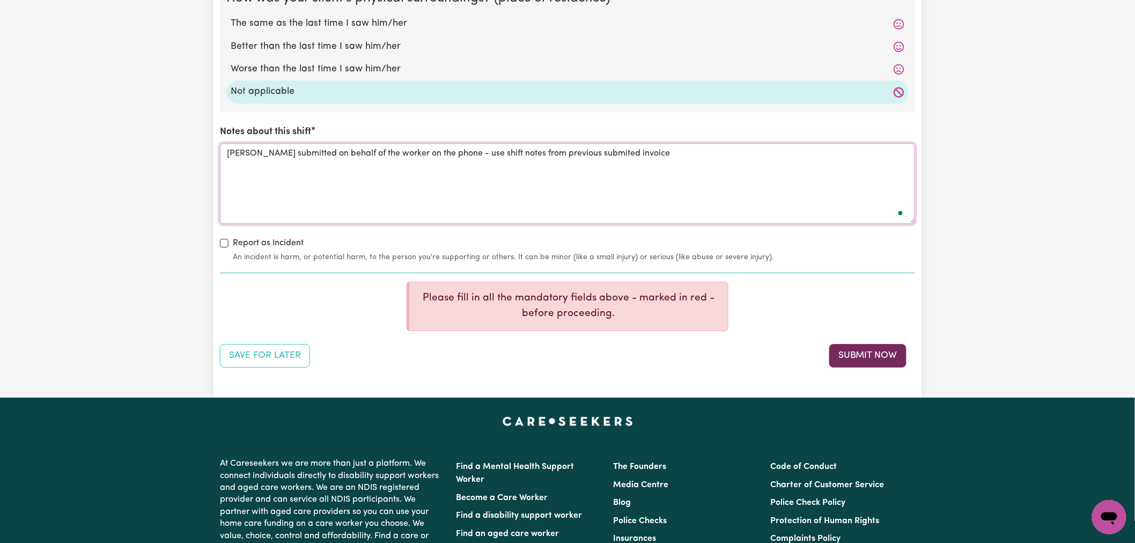
type textarea "[PERSON_NAME] submitted on behalf of the worker on the phone - use shift notes …"
click at [880, 366] on button "Submit Now" at bounding box center [867, 356] width 77 height 24
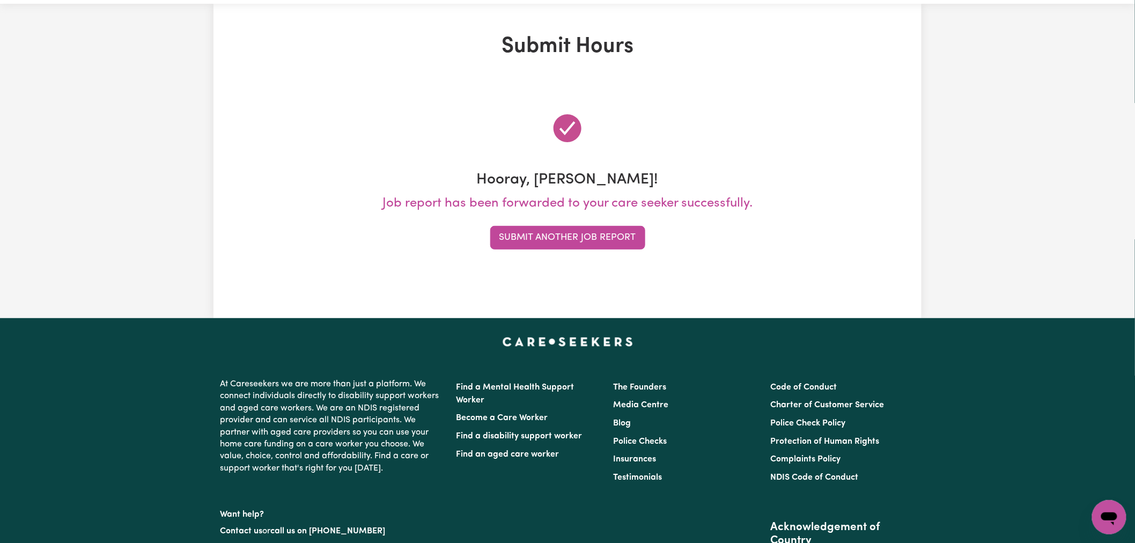
scroll to position [0, 0]
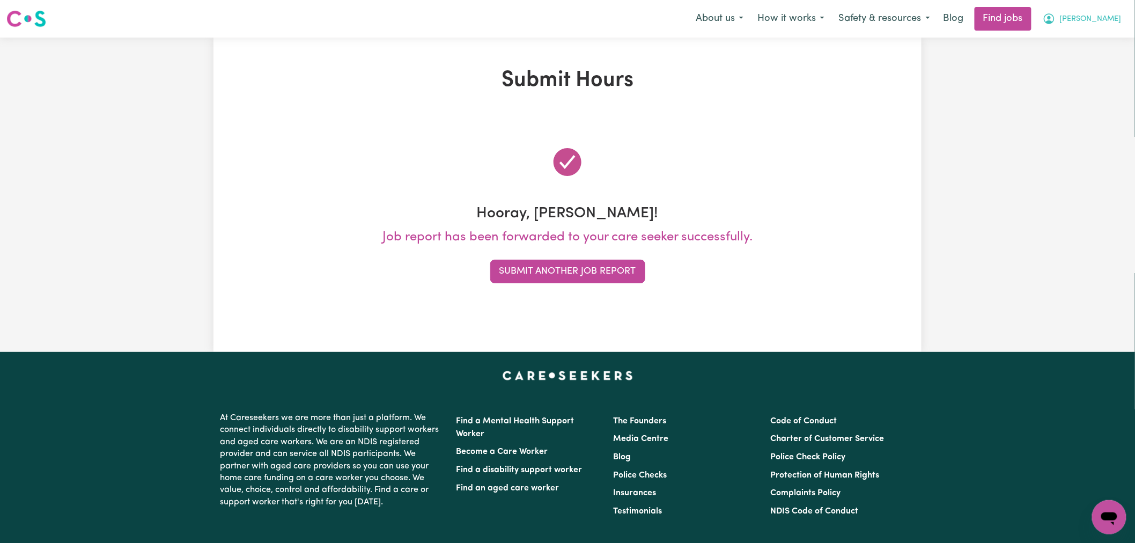
click at [1051, 19] on icon "My Account" at bounding box center [1048, 18] width 3 height 4
click at [1090, 86] on link "Logout" at bounding box center [1085, 82] width 85 height 20
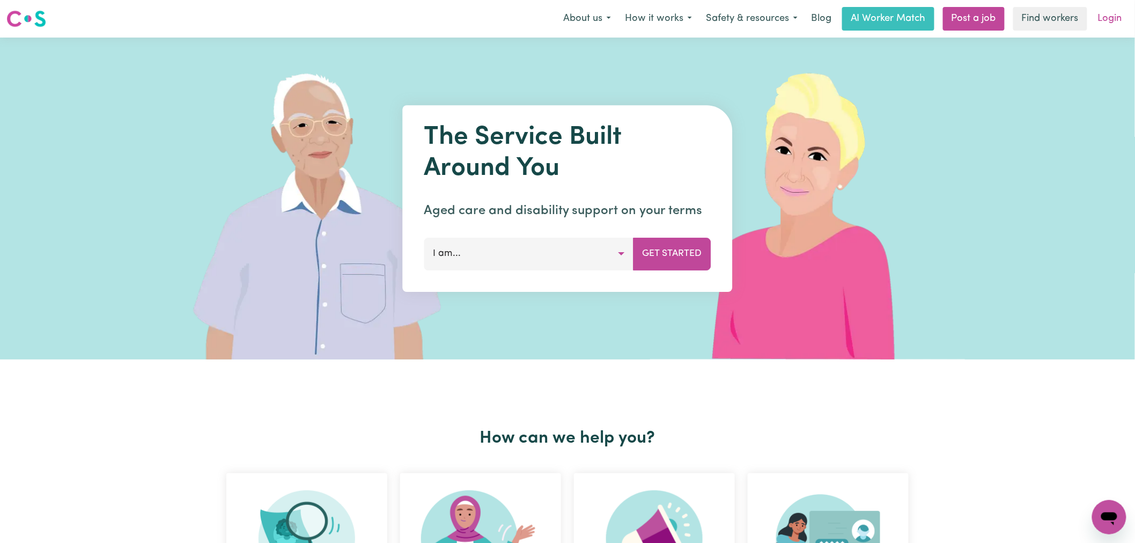
click at [1112, 18] on link "Login" at bounding box center [1109, 19] width 37 height 24
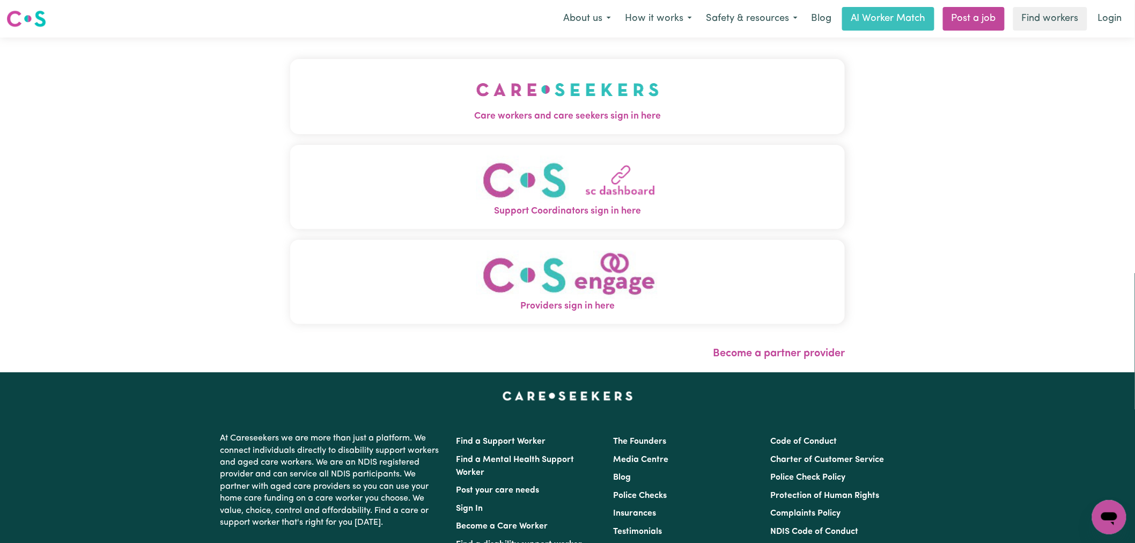
click at [290, 132] on button "Care workers and care seekers sign in here" at bounding box center [567, 96] width 555 height 75
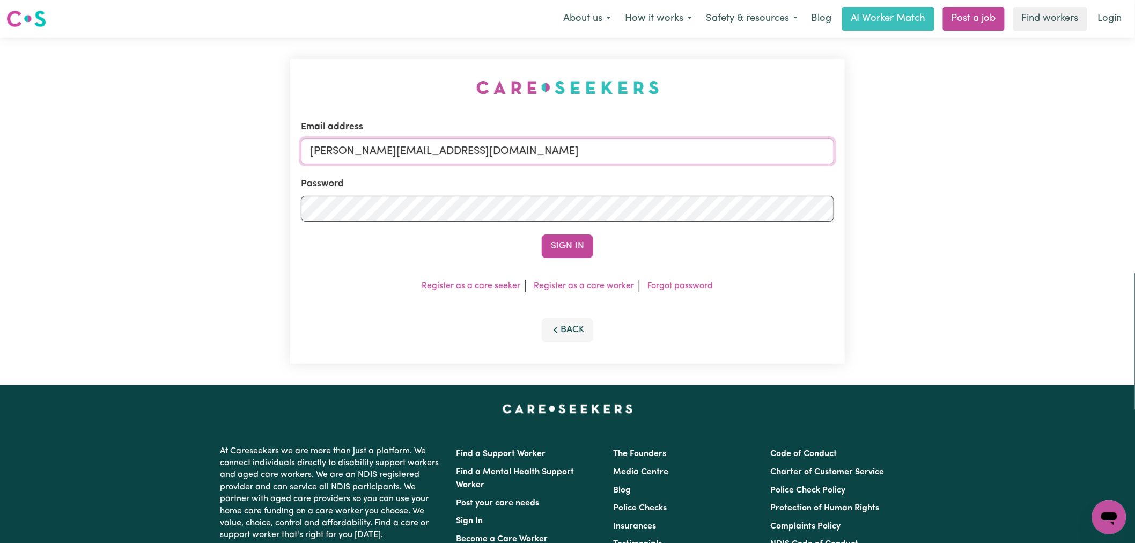
click at [521, 154] on input "[PERSON_NAME][EMAIL_ADDRESS][DOMAIN_NAME]" at bounding box center [567, 151] width 533 height 26
drag, startPoint x: 597, startPoint y: 149, endPoint x: 367, endPoint y: 149, distance: 230.6
click at [367, 149] on input "[EMAIL_ADDRESS][DOMAIN_NAME]" at bounding box center [567, 151] width 533 height 26
type input "[EMAIL_ADDRESS][DOMAIN_NAME]"
click at [558, 240] on button "Sign In" at bounding box center [567, 246] width 51 height 24
